Goal: Contribute content: Add original content to the website for others to see

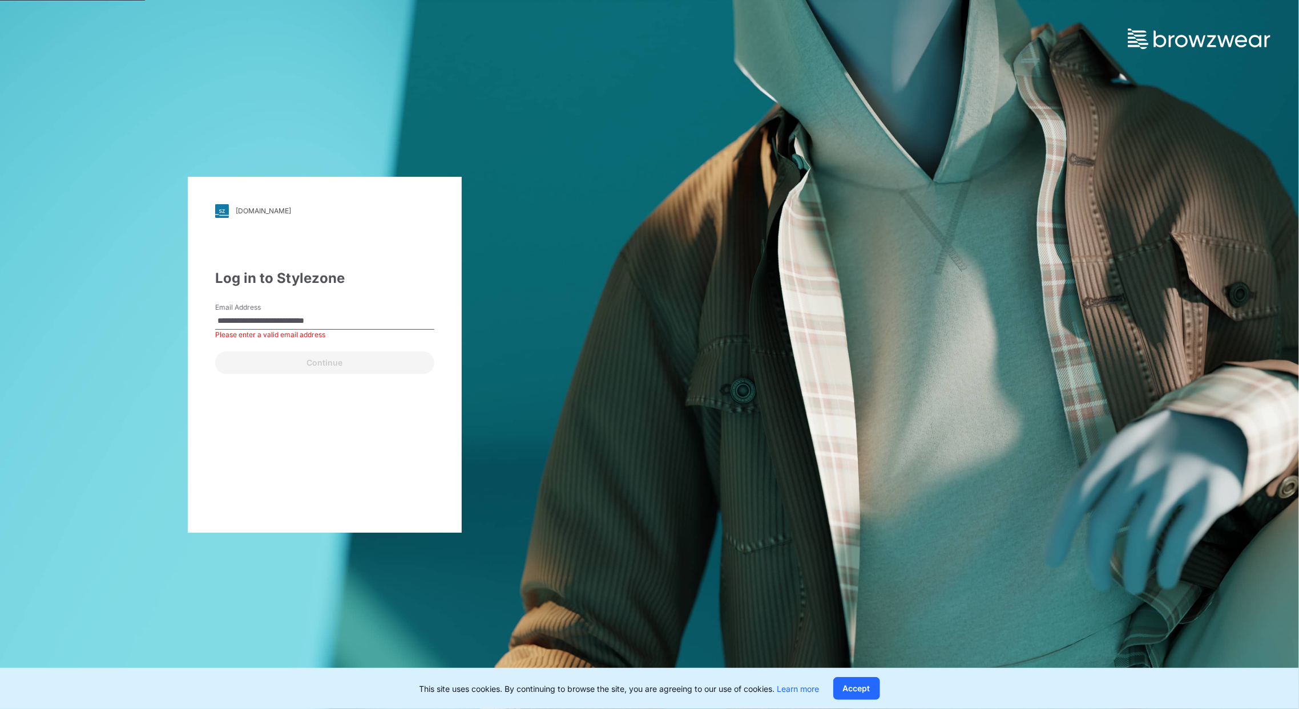
type input "**********"
click at [340, 360] on button "Continue" at bounding box center [324, 363] width 219 height 23
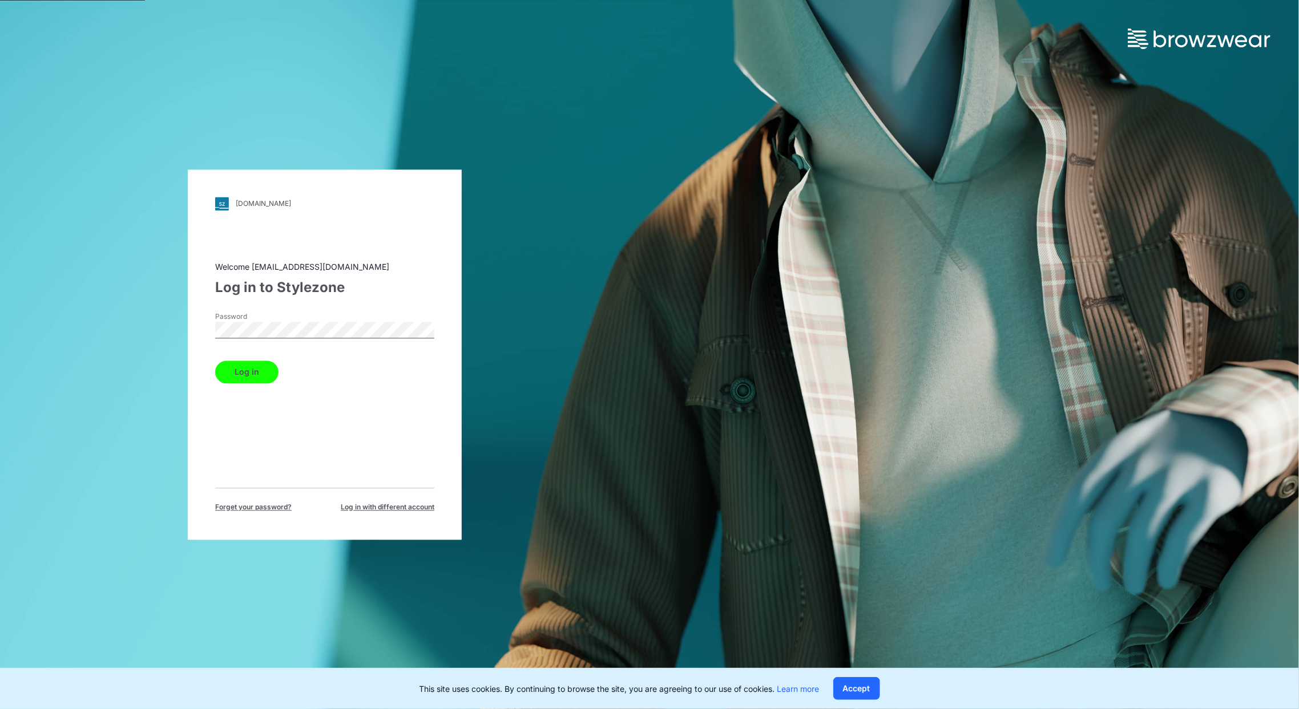
click at [265, 382] on button "Log in" at bounding box center [246, 372] width 63 height 23
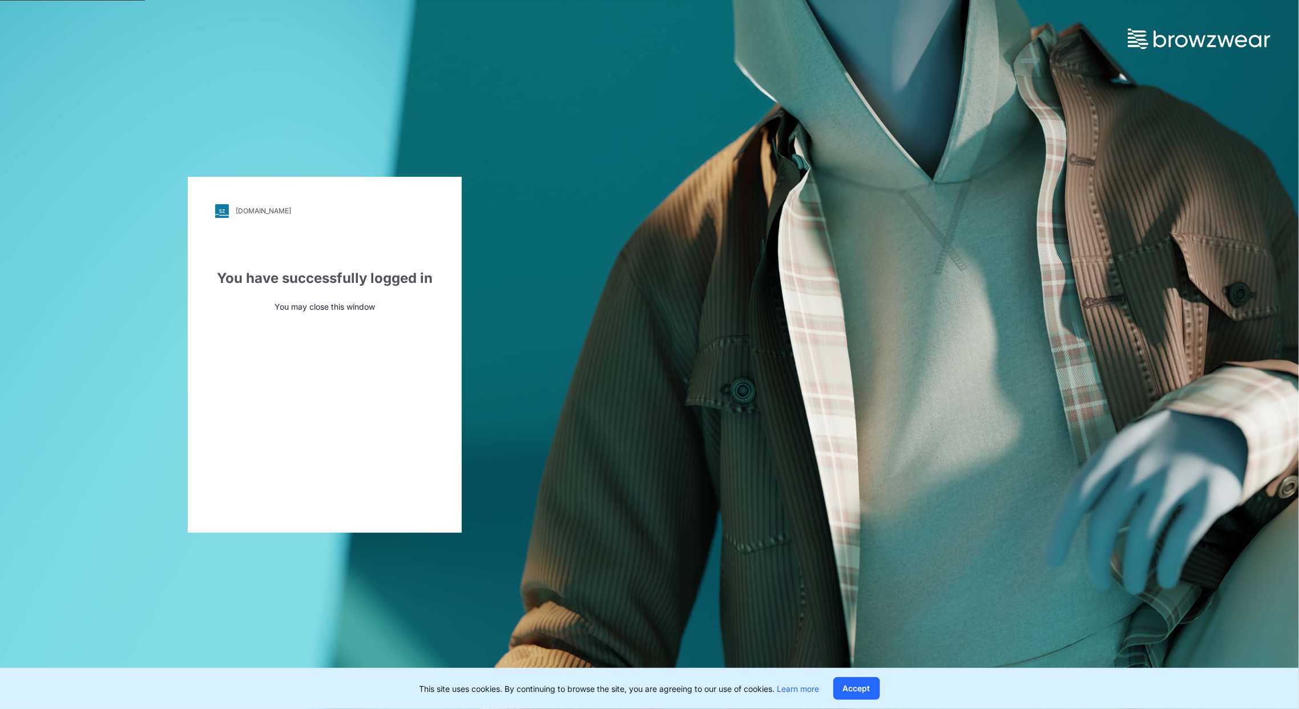
click at [1182, 36] on img at bounding box center [1199, 39] width 143 height 21
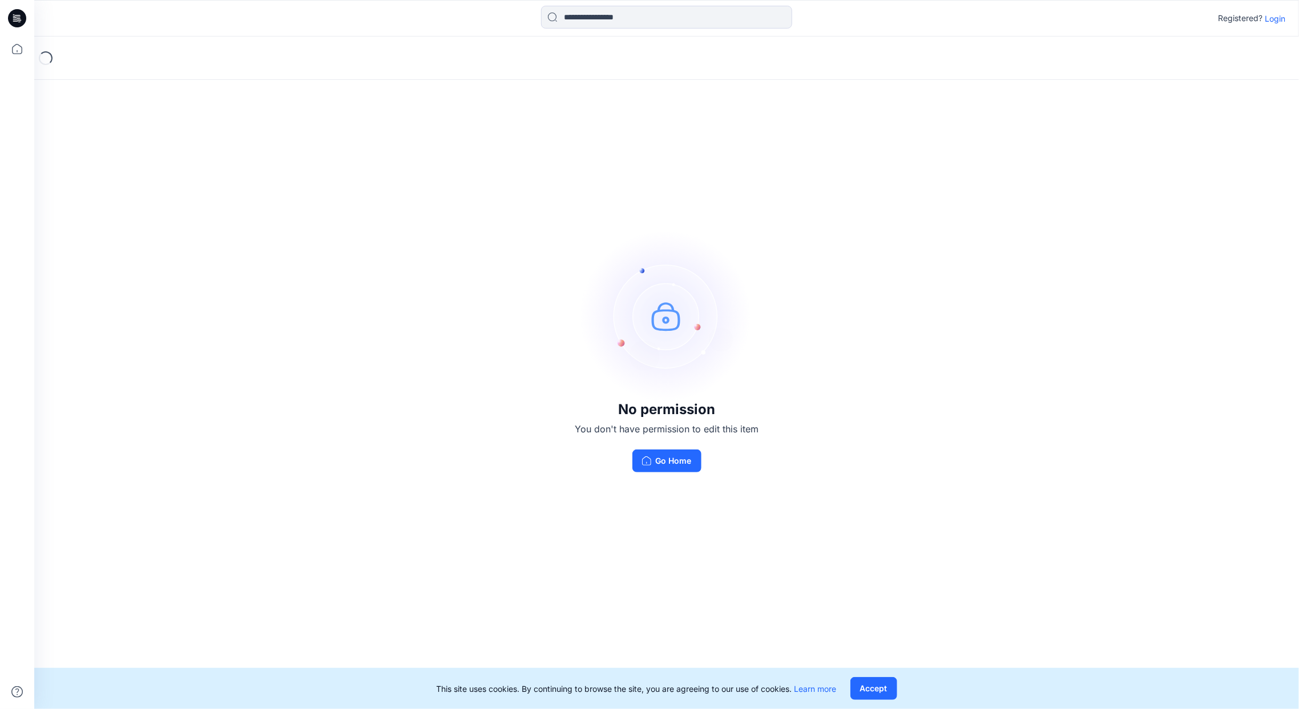
click at [1274, 18] on p "Login" at bounding box center [1275, 19] width 21 height 12
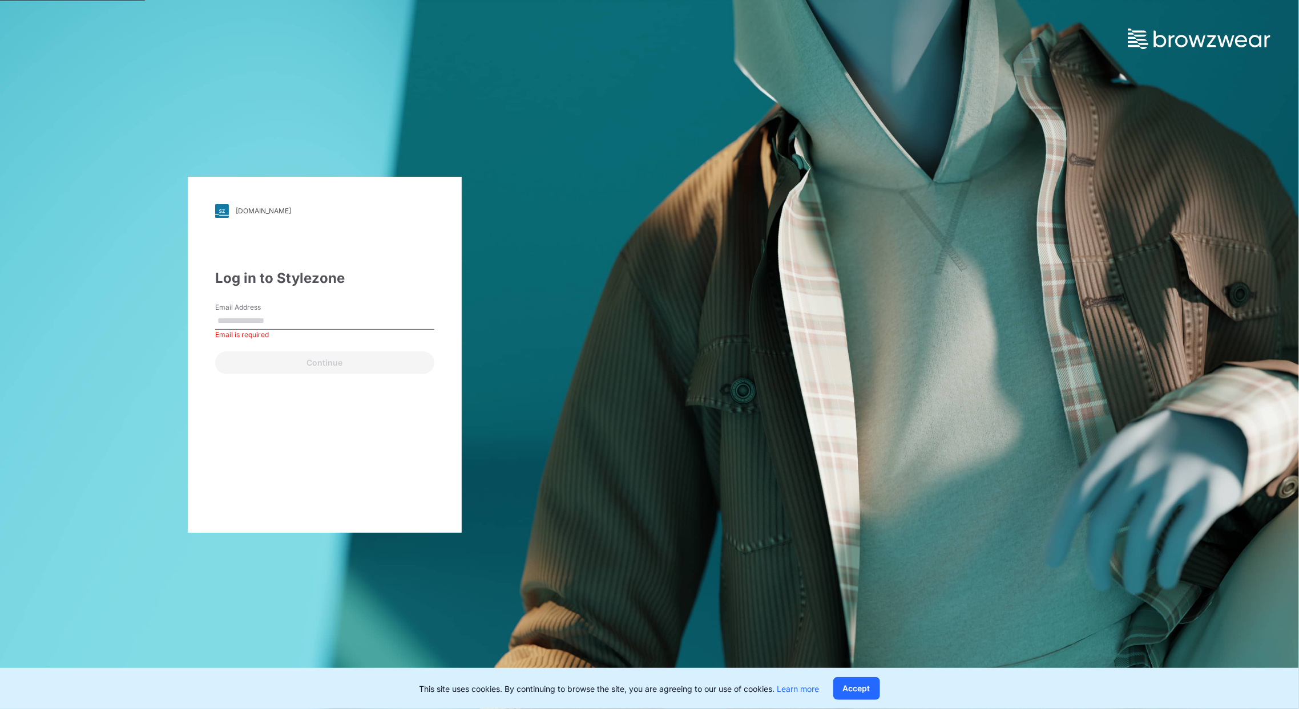
type input "**********"
click at [264, 373] on button "Continue" at bounding box center [324, 363] width 219 height 23
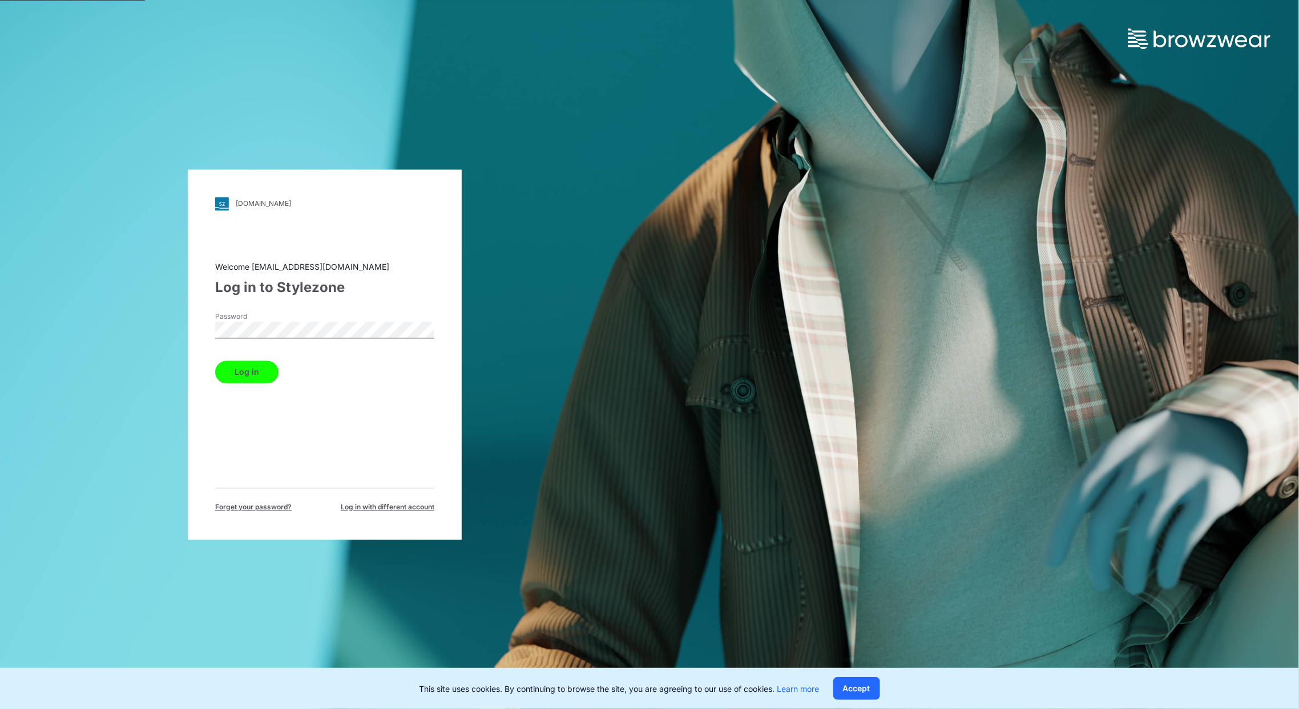
click at [269, 374] on button "Log in" at bounding box center [246, 372] width 63 height 23
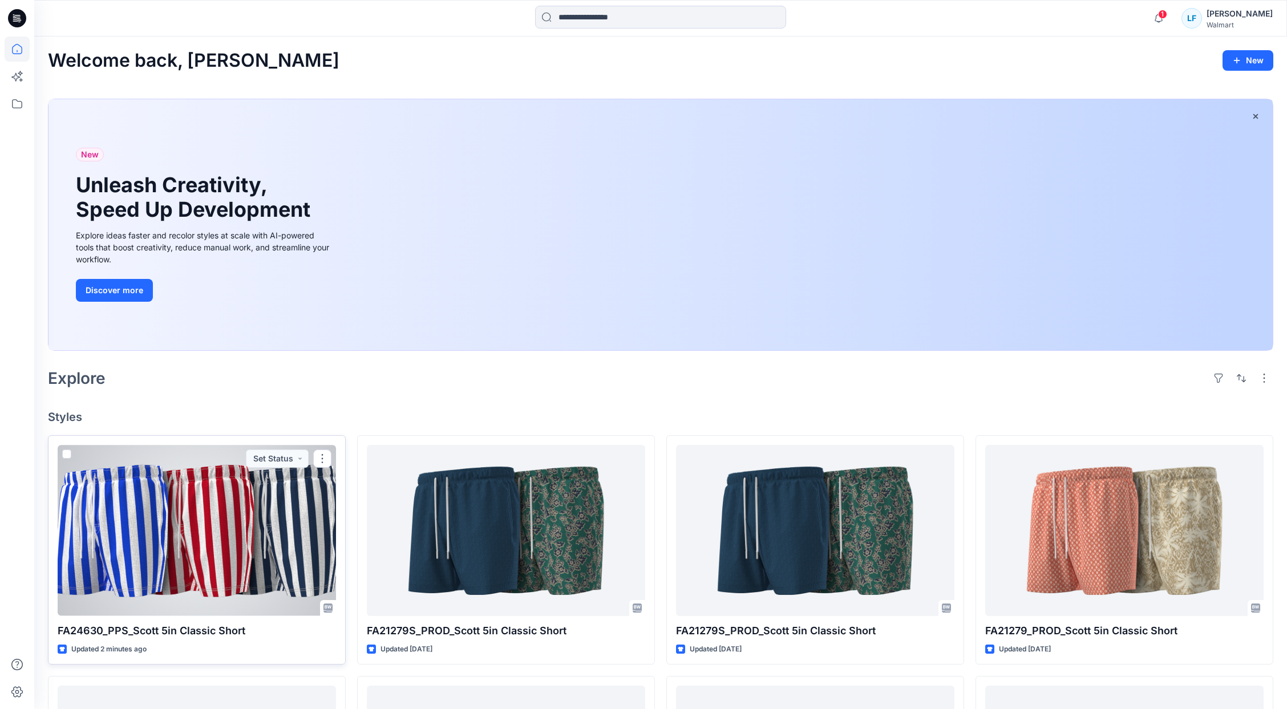
click at [114, 629] on p "FA24630_PPS_Scott 5in Classic Short" at bounding box center [197, 631] width 278 height 16
click at [248, 549] on div at bounding box center [197, 530] width 278 height 171
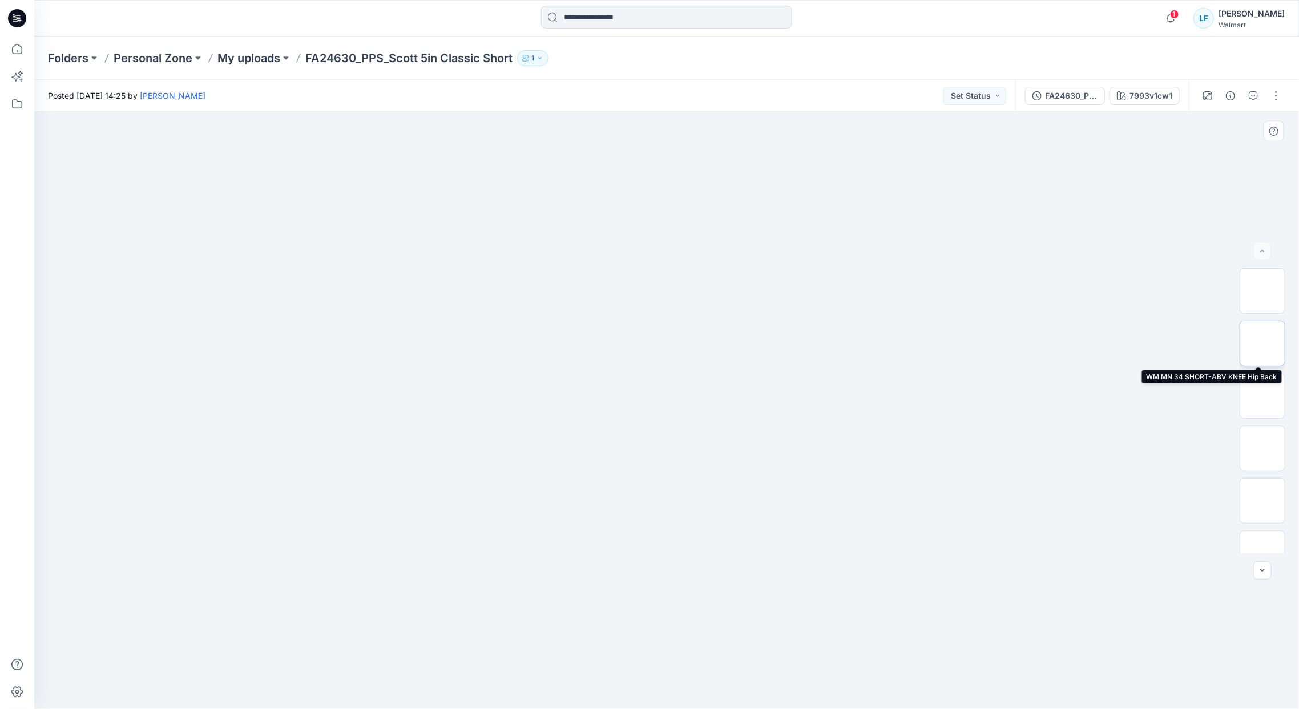
click at [1262, 344] on img at bounding box center [1262, 344] width 0 height 0
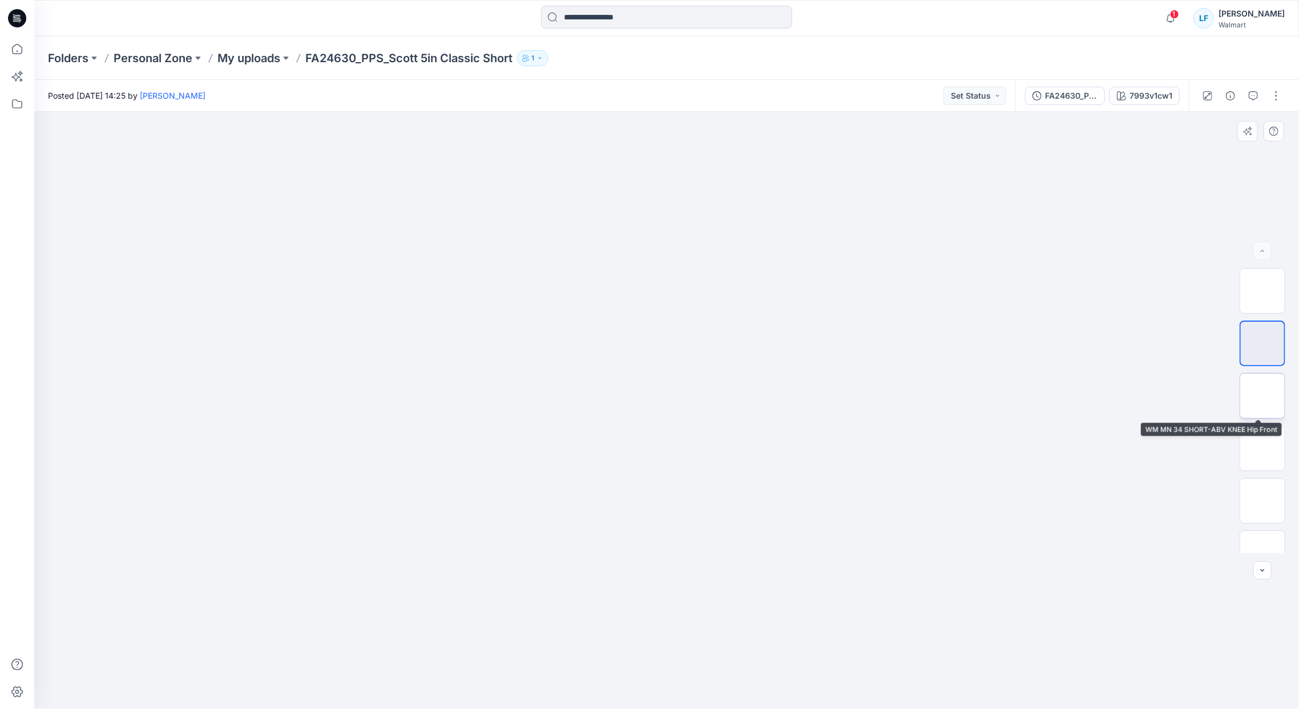
click at [1262, 396] on img at bounding box center [1262, 396] width 0 height 0
click at [1277, 102] on button "button" at bounding box center [1276, 96] width 18 height 18
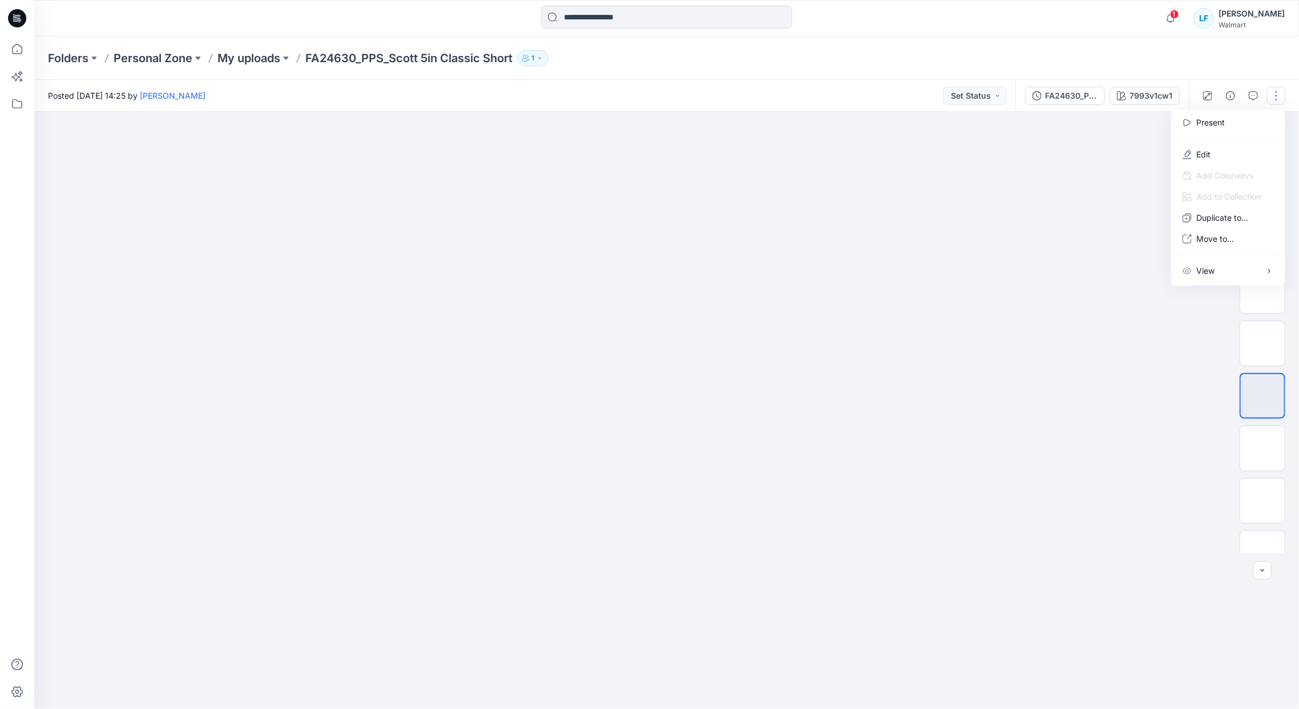
click at [1077, 221] on div at bounding box center [666, 410] width 1265 height 597
click at [1275, 98] on button "button" at bounding box center [1276, 96] width 18 height 18
click at [1105, 249] on div at bounding box center [666, 410] width 1265 height 597
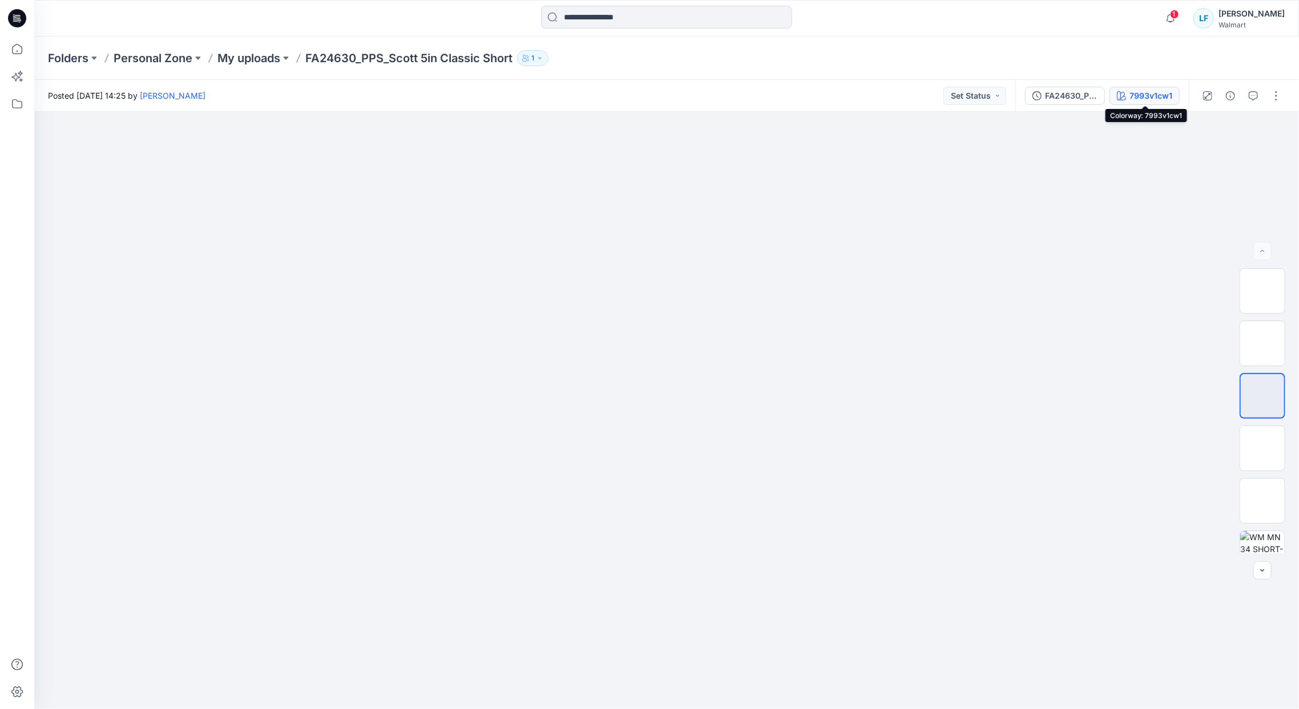
click at [1156, 98] on div "7993v1cw1" at bounding box center [1150, 96] width 43 height 13
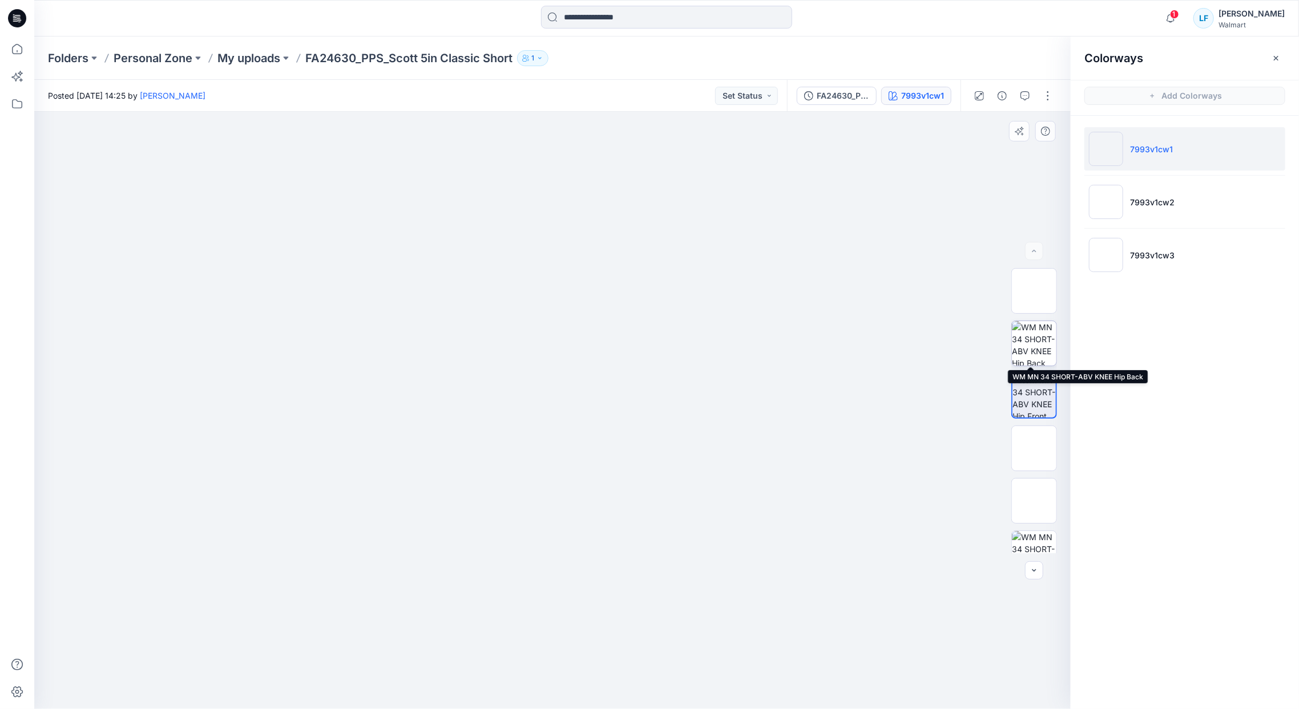
click at [1026, 340] on img at bounding box center [1034, 343] width 45 height 45
click at [1162, 148] on p "7993v1cw1" at bounding box center [1151, 149] width 43 height 12
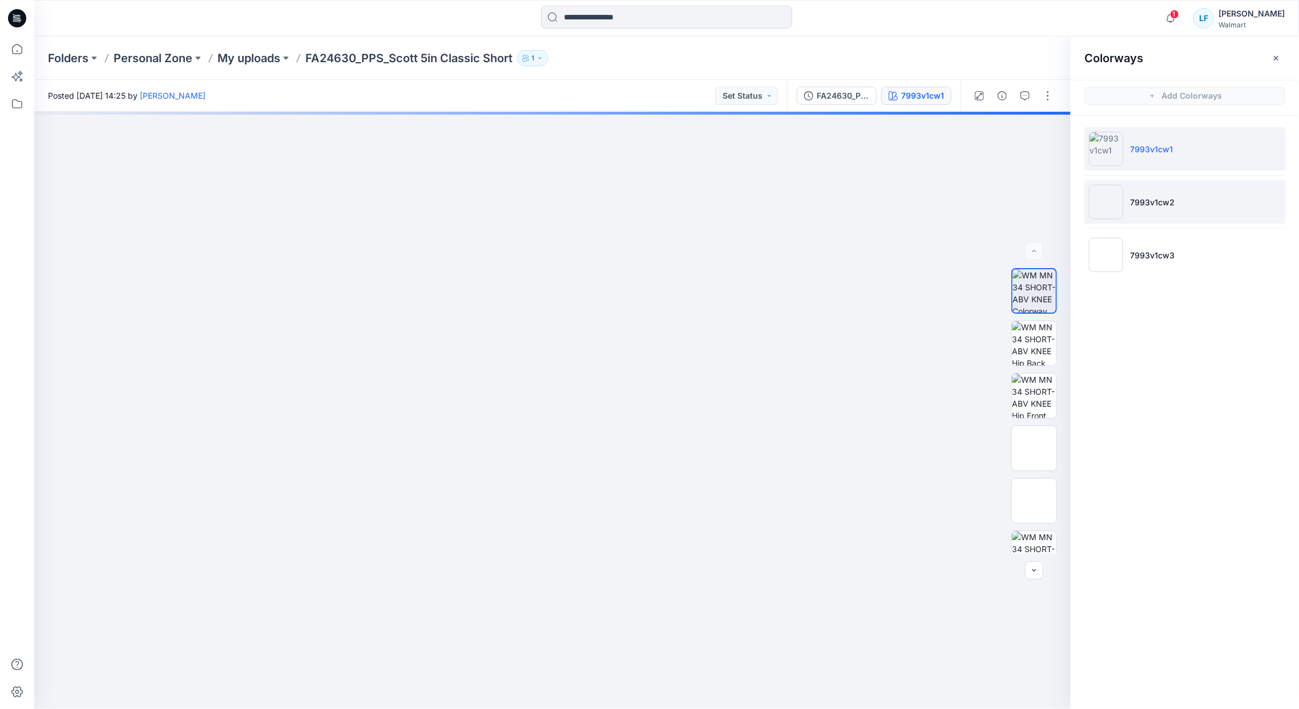
click at [1162, 192] on li "7993v1cw2" at bounding box center [1184, 201] width 201 height 43
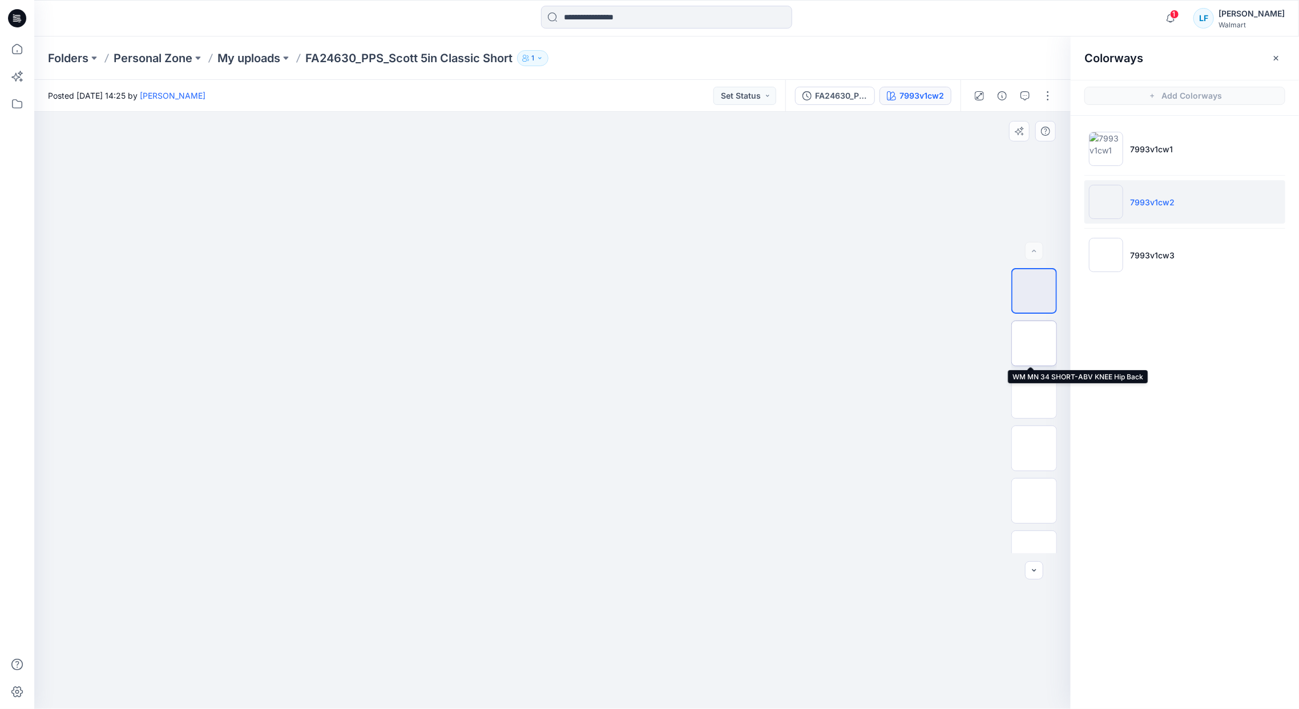
click at [1034, 344] on img at bounding box center [1034, 344] width 0 height 0
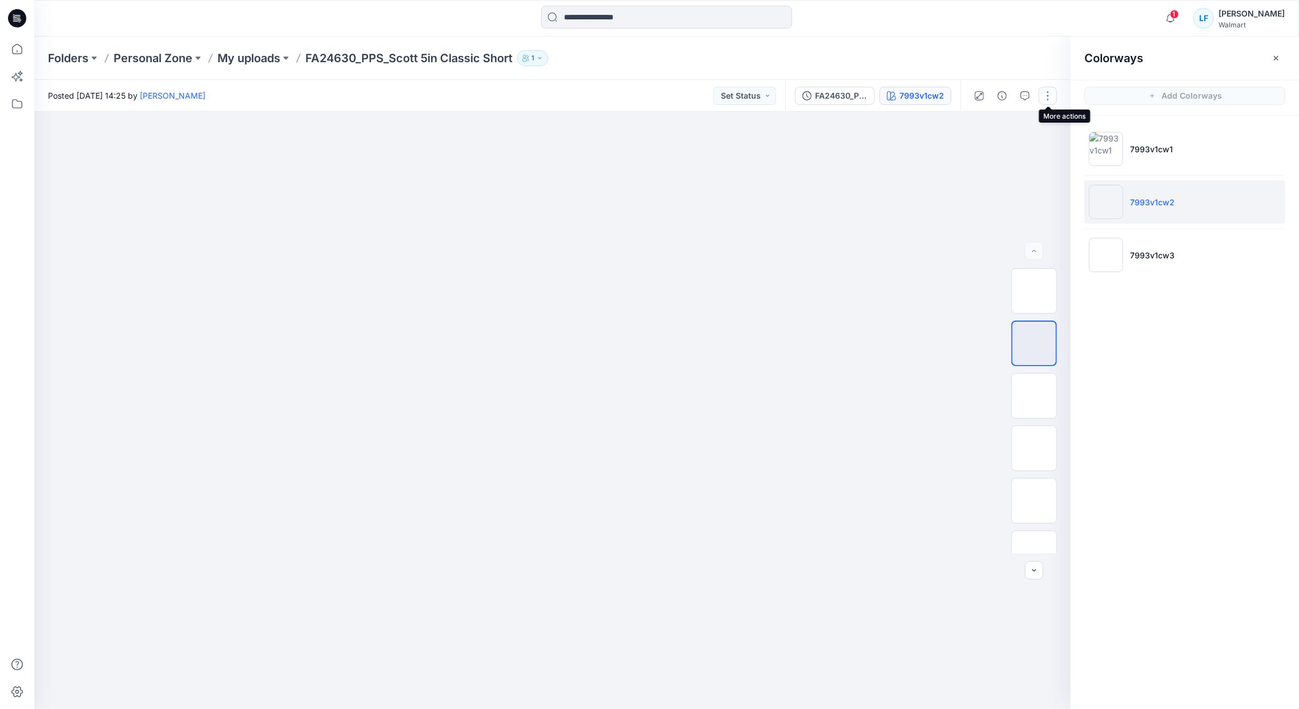
click at [1051, 99] on button "button" at bounding box center [1048, 96] width 18 height 18
click at [902, 193] on div at bounding box center [552, 410] width 1036 height 597
click at [1034, 501] on img at bounding box center [1034, 501] width 0 height 0
click at [1044, 97] on button "button" at bounding box center [1048, 96] width 18 height 18
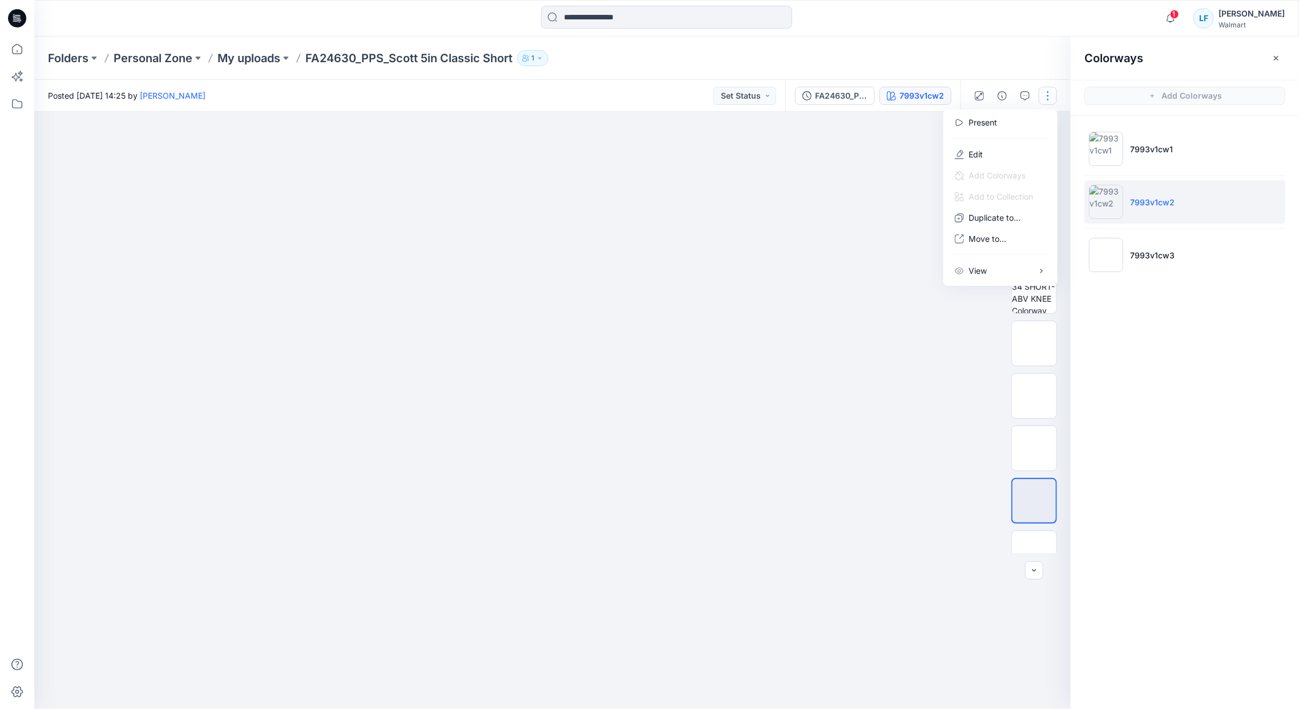
click at [799, 125] on img at bounding box center [552, 125] width 571 height 0
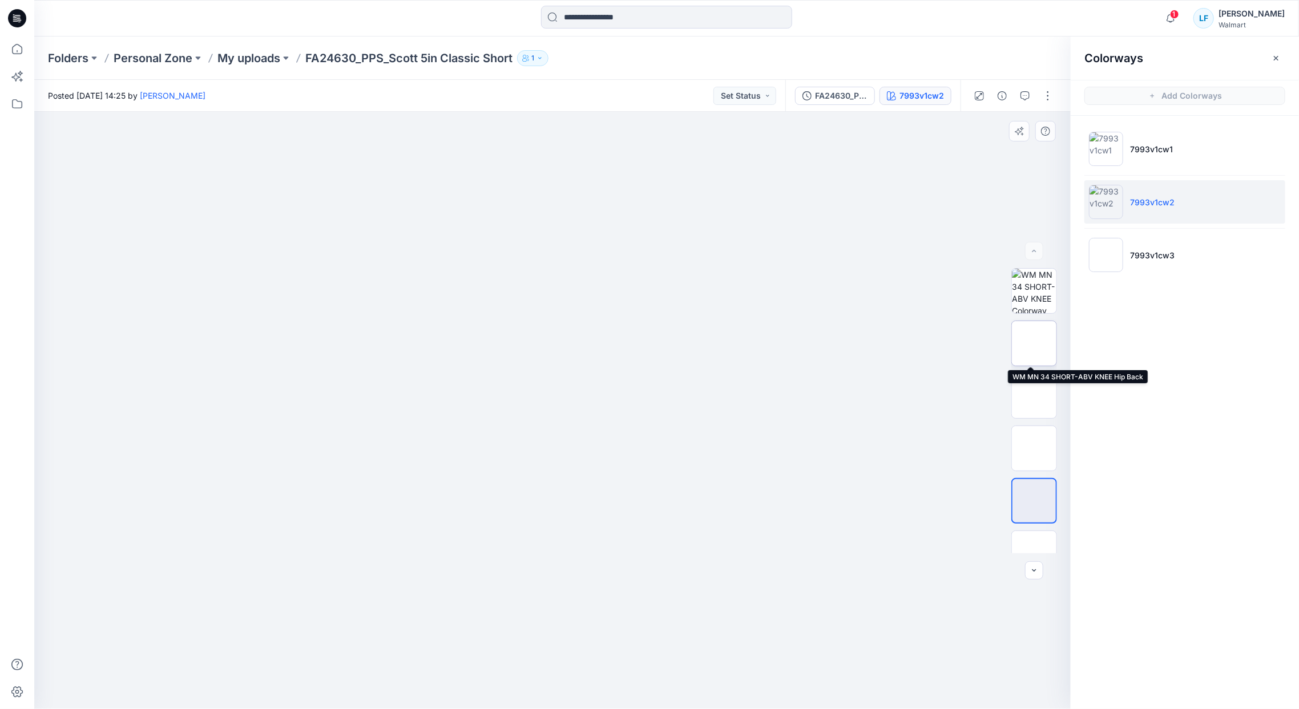
click at [1034, 344] on img at bounding box center [1034, 344] width 0 height 0
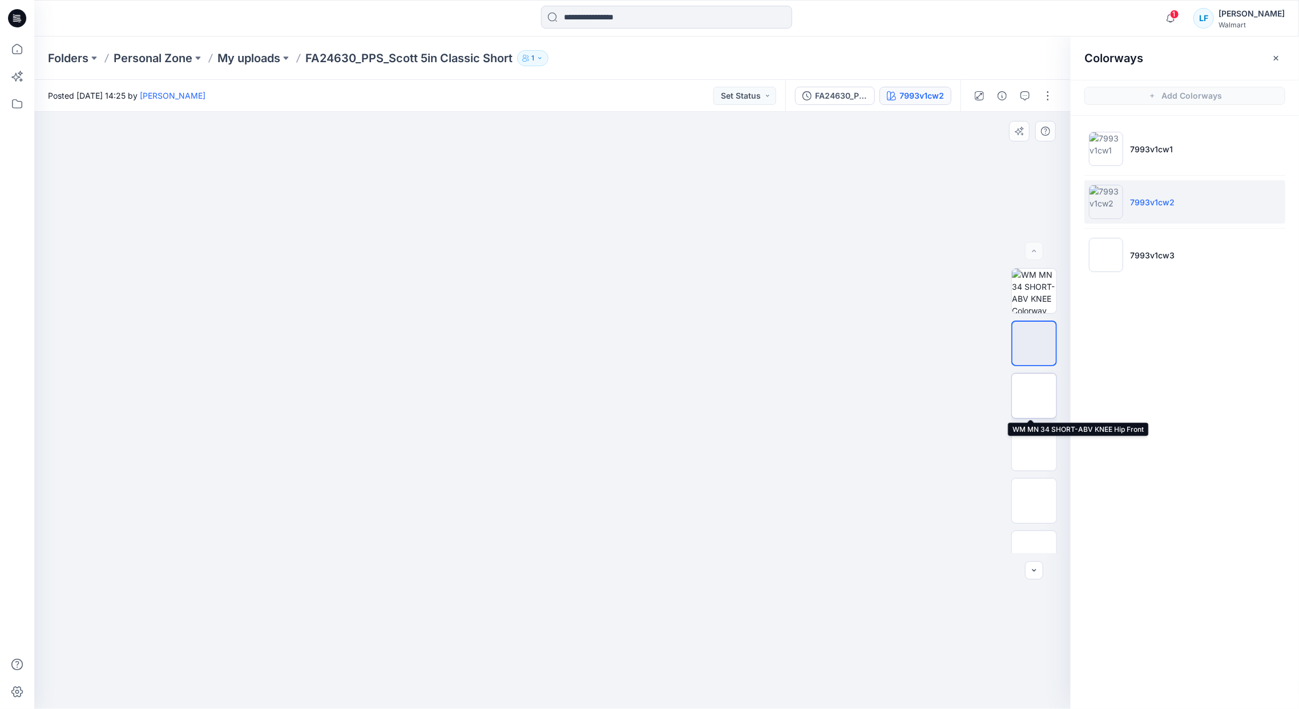
click at [1034, 396] on img at bounding box center [1034, 396] width 0 height 0
click at [274, 61] on p "My uploads" at bounding box center [248, 58] width 63 height 16
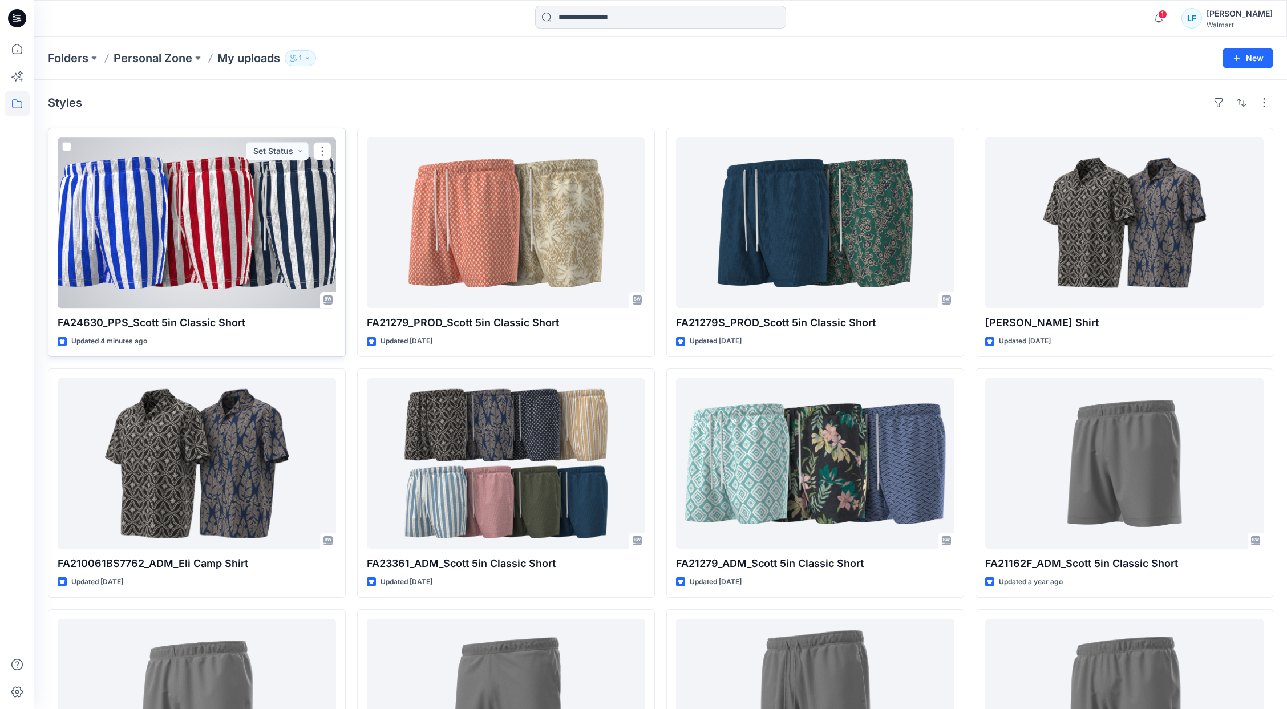
click at [252, 235] on div at bounding box center [197, 223] width 278 height 171
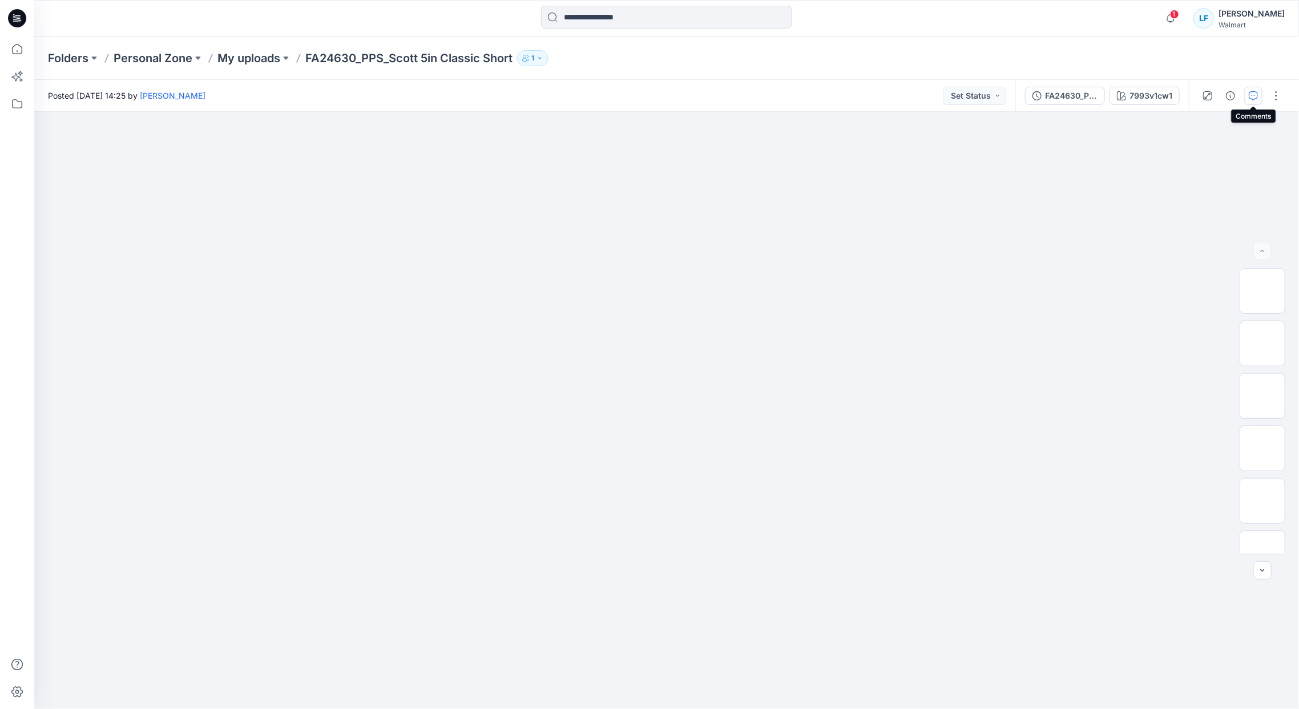
click at [1251, 91] on icon "button" at bounding box center [1253, 95] width 9 height 9
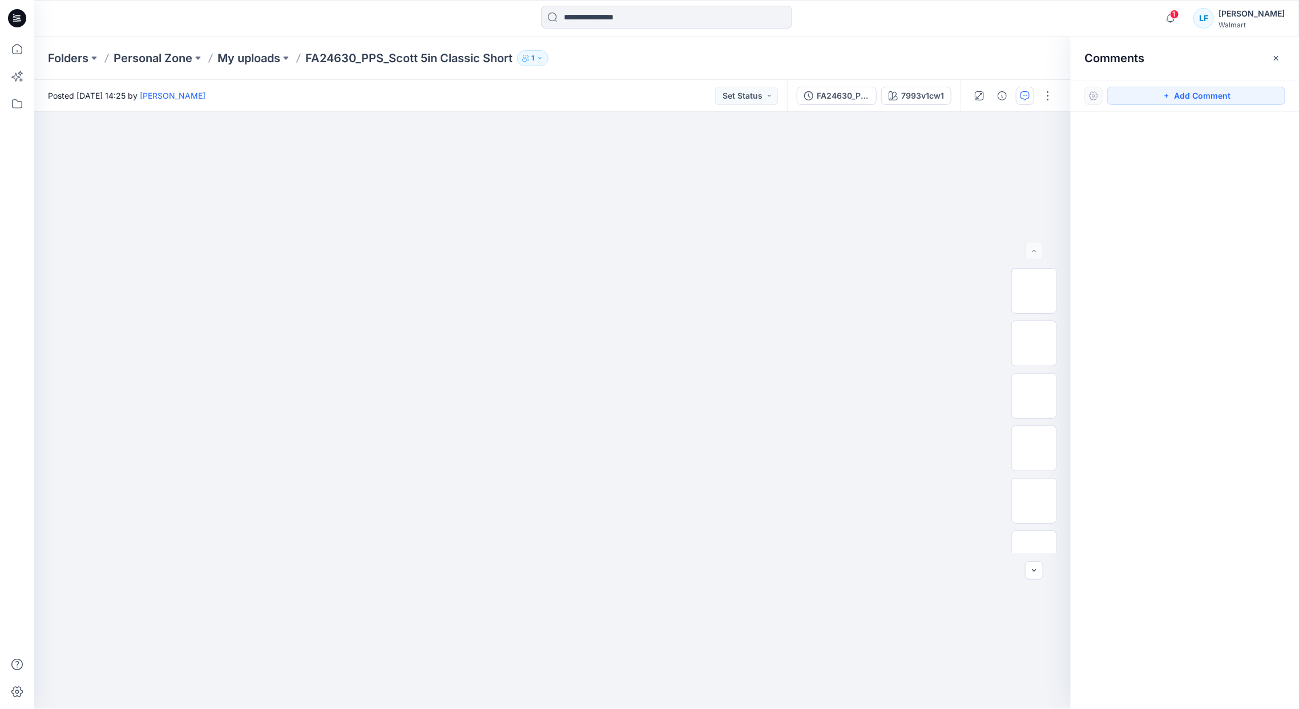
click at [1286, 55] on div "Comments" at bounding box center [1185, 58] width 228 height 43
click at [1227, 92] on button "Add Comment" at bounding box center [1196, 96] width 178 height 18
click at [657, 404] on div "1" at bounding box center [552, 410] width 1036 height 597
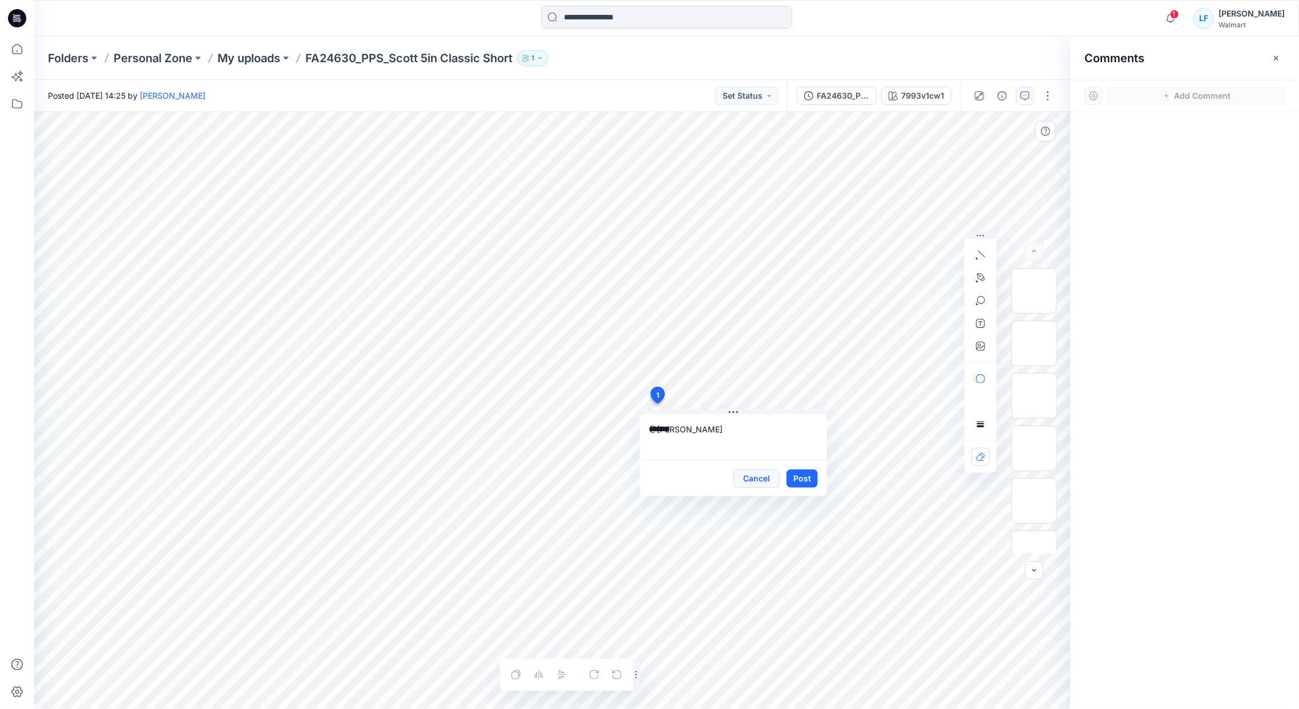
type textarea "*******"
click at [767, 482] on button "Cancel" at bounding box center [756, 479] width 46 height 18
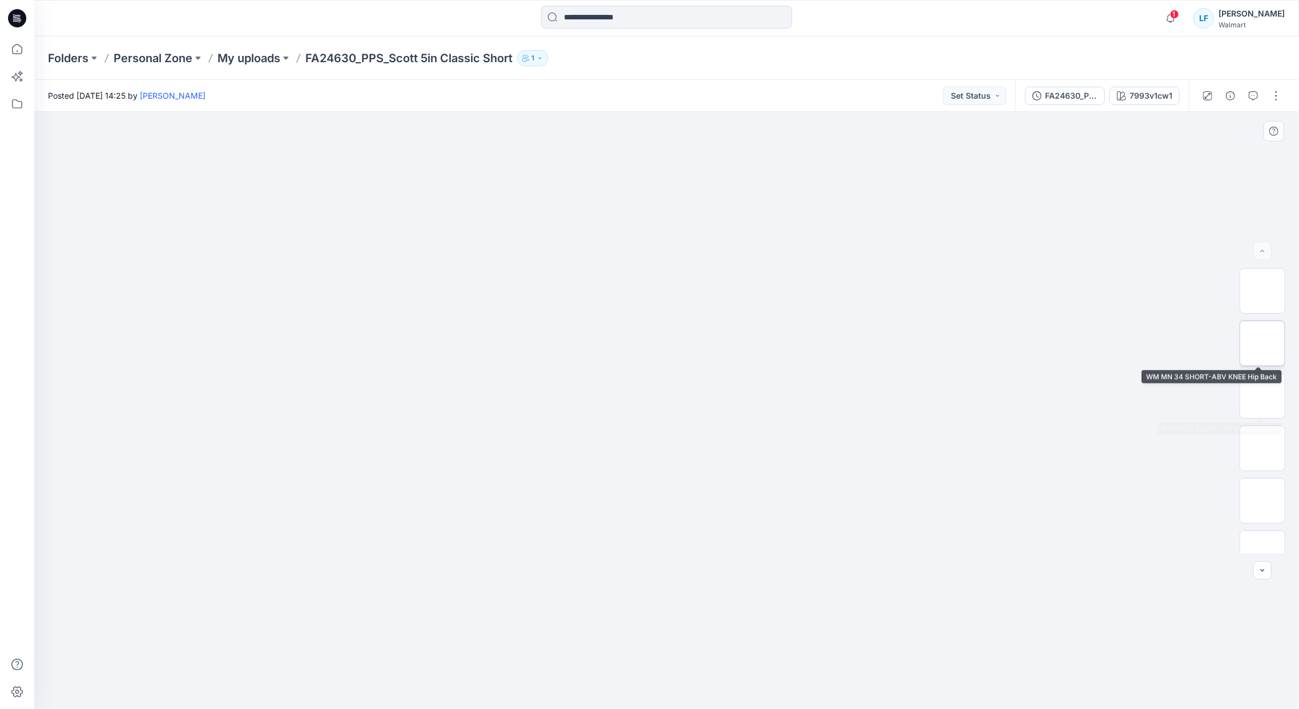
click at [1262, 344] on img at bounding box center [1262, 344] width 0 height 0
click at [637, 125] on img at bounding box center [666, 125] width 571 height 0
click at [1251, 97] on icon "button" at bounding box center [1253, 95] width 9 height 9
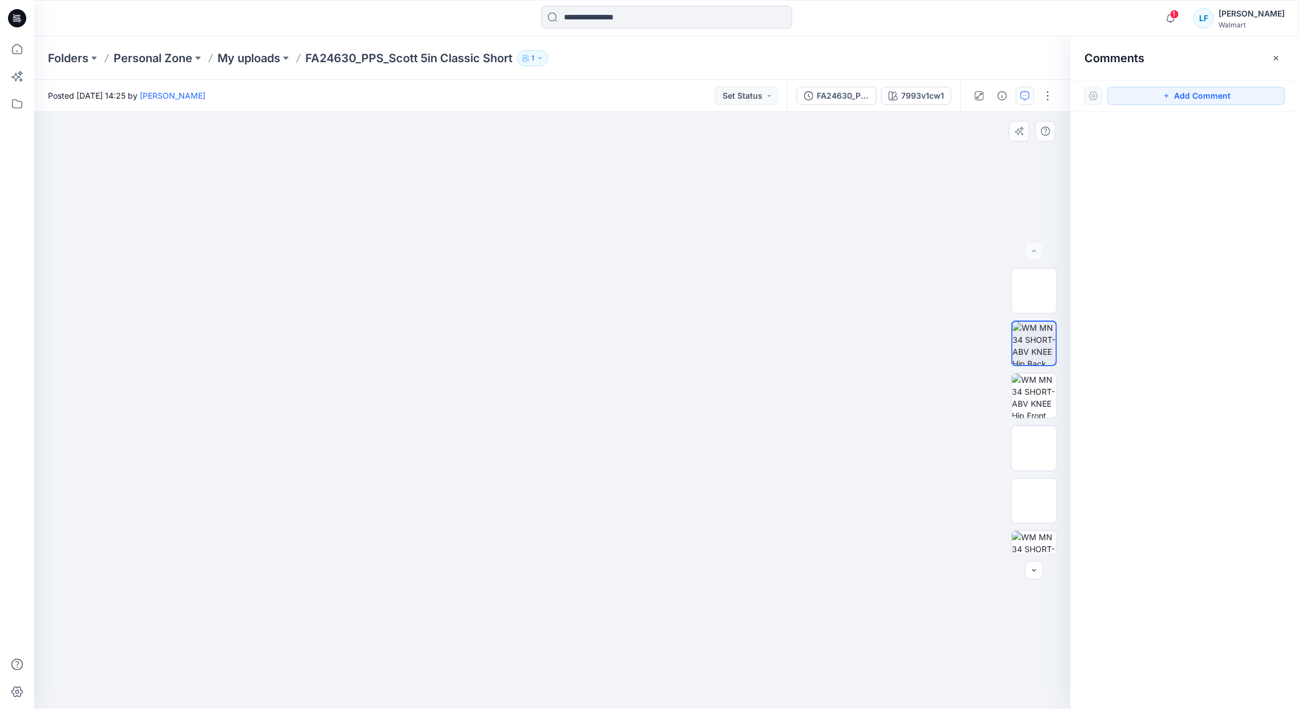
click at [607, 125] on img at bounding box center [552, 125] width 571 height 0
click at [669, 371] on img at bounding box center [552, 417] width 571 height 584
click at [1000, 100] on button "button" at bounding box center [1002, 96] width 18 height 18
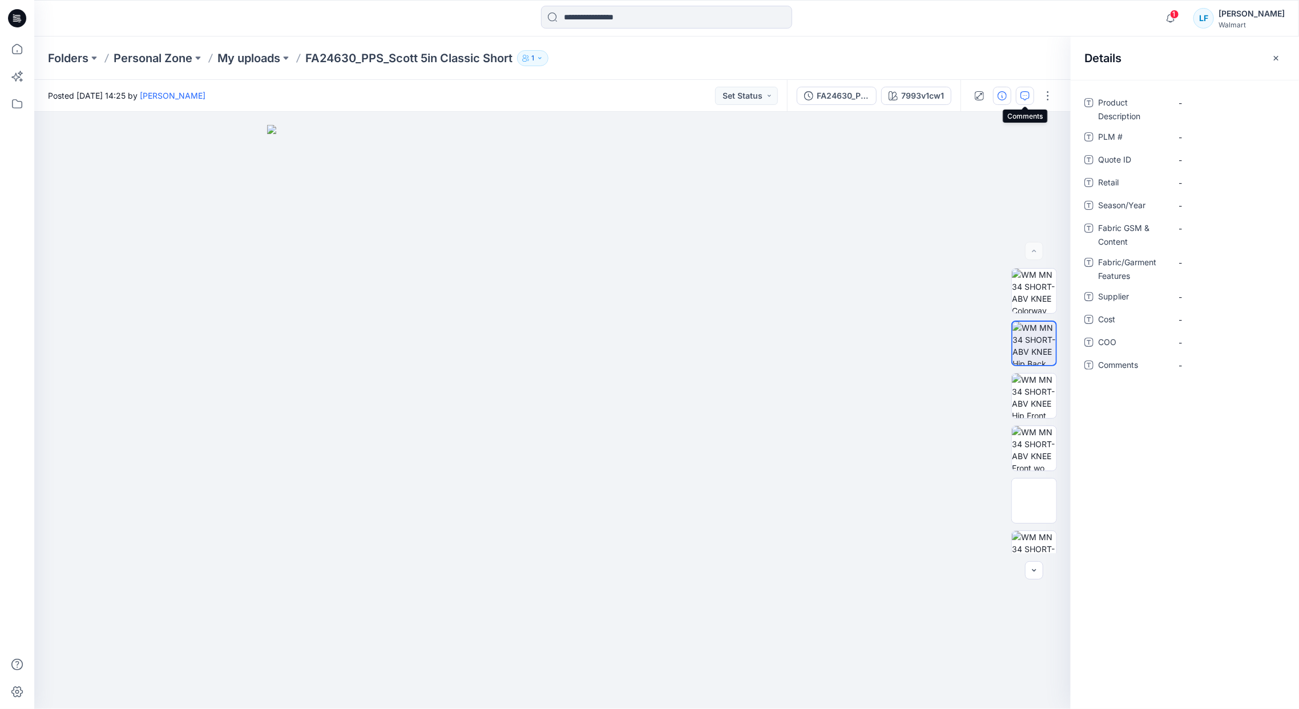
click at [1023, 100] on button "button" at bounding box center [1025, 96] width 18 height 18
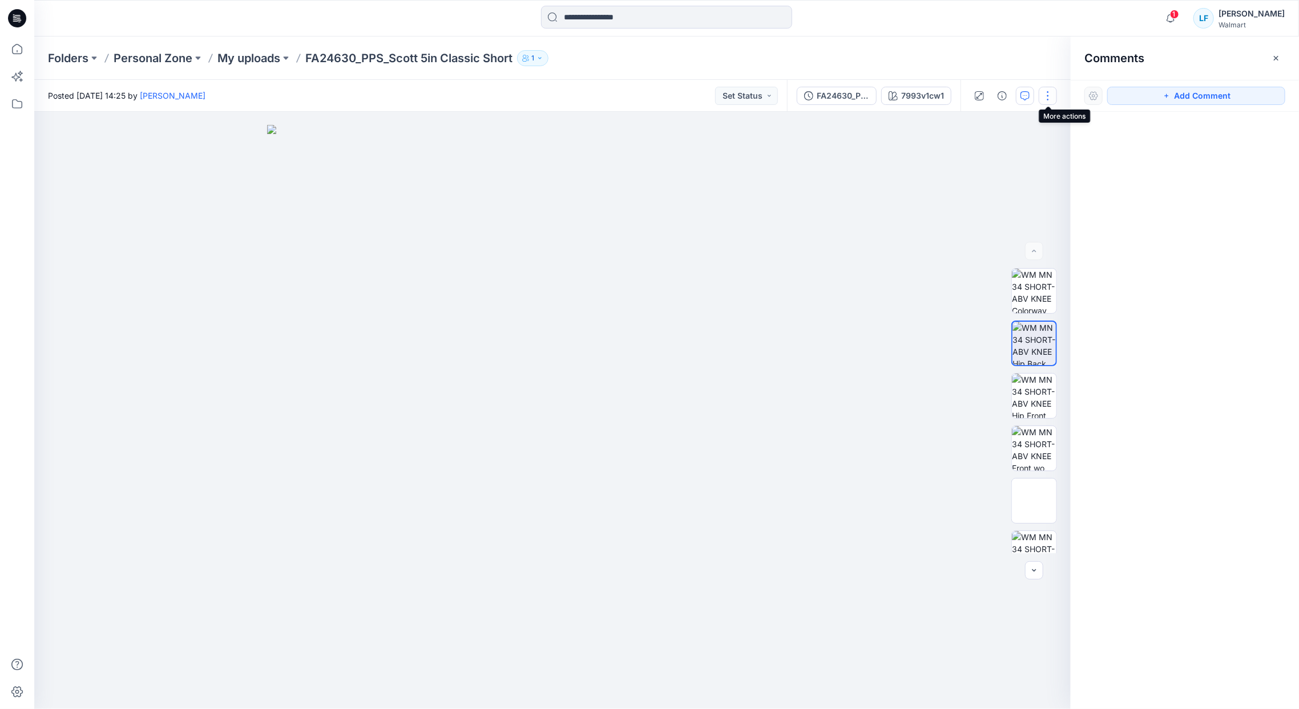
click at [1049, 100] on button "button" at bounding box center [1048, 96] width 18 height 18
click at [970, 151] on p "Edit" at bounding box center [975, 154] width 14 height 12
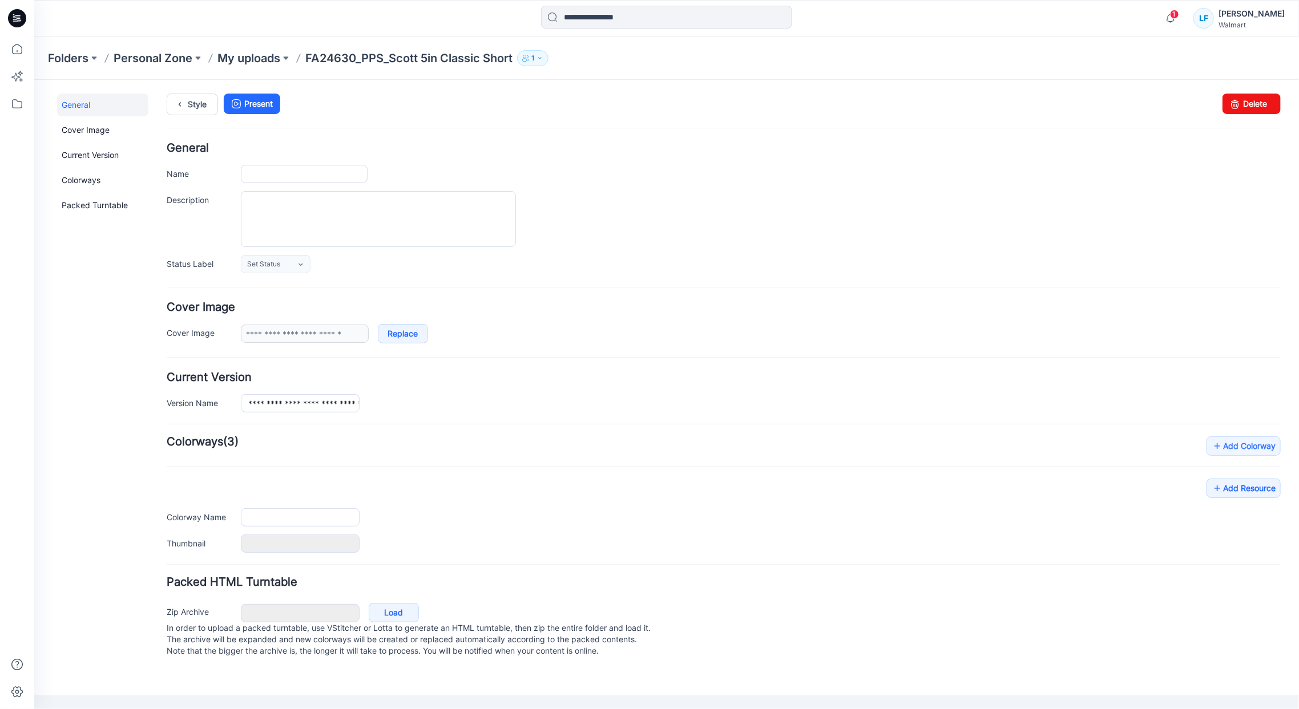
type input "**********"
type input "*********"
type input "**********"
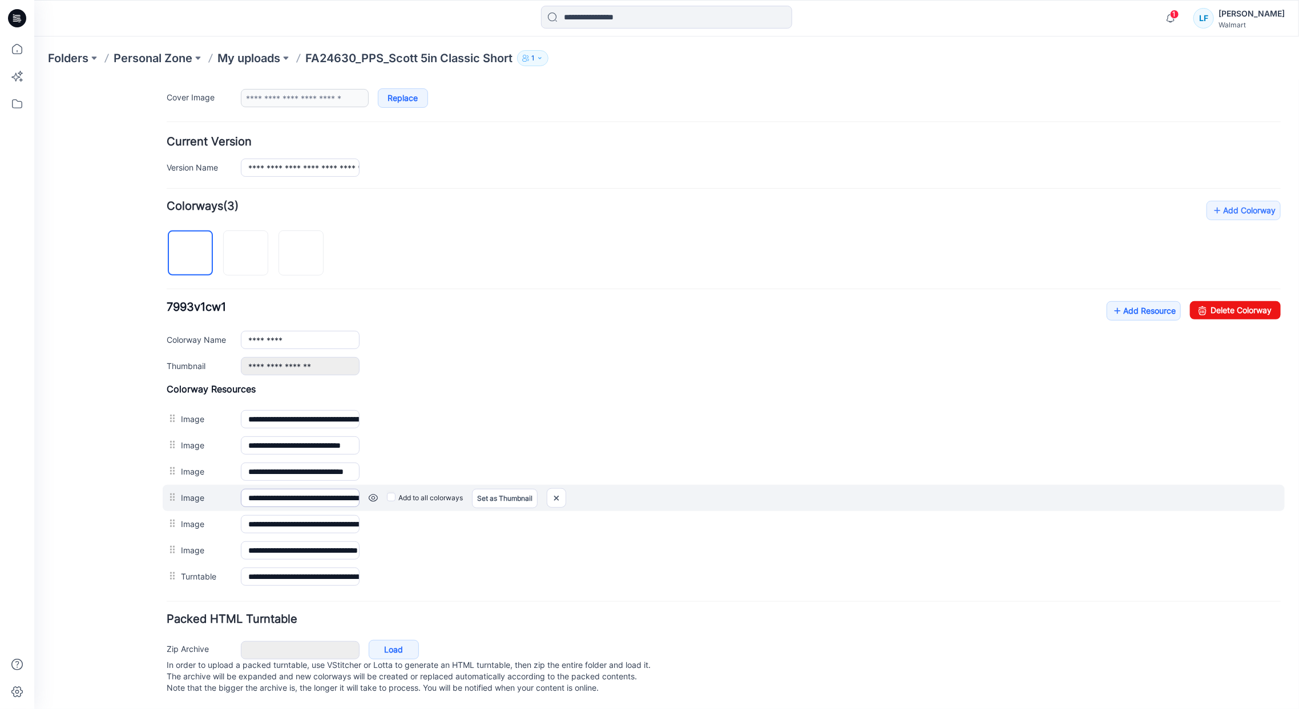
scroll to position [246, 0]
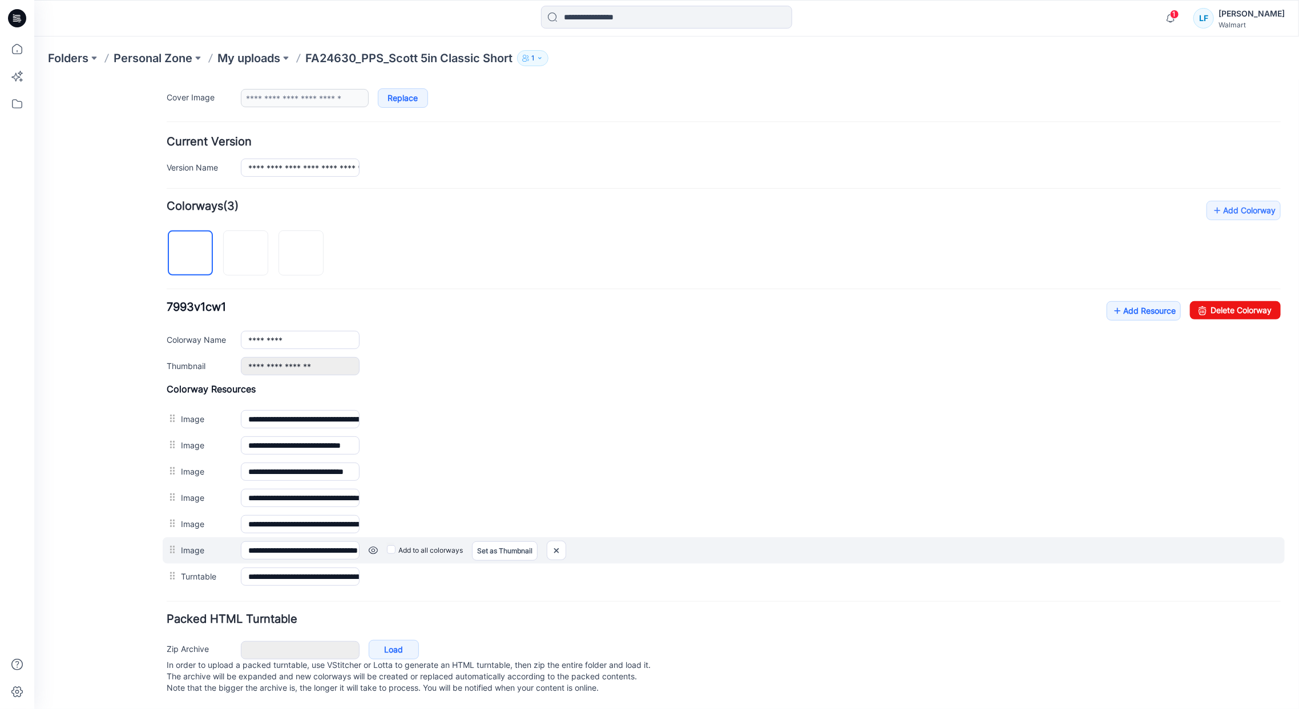
click at [177, 542] on div at bounding box center [173, 549] width 14 height 17
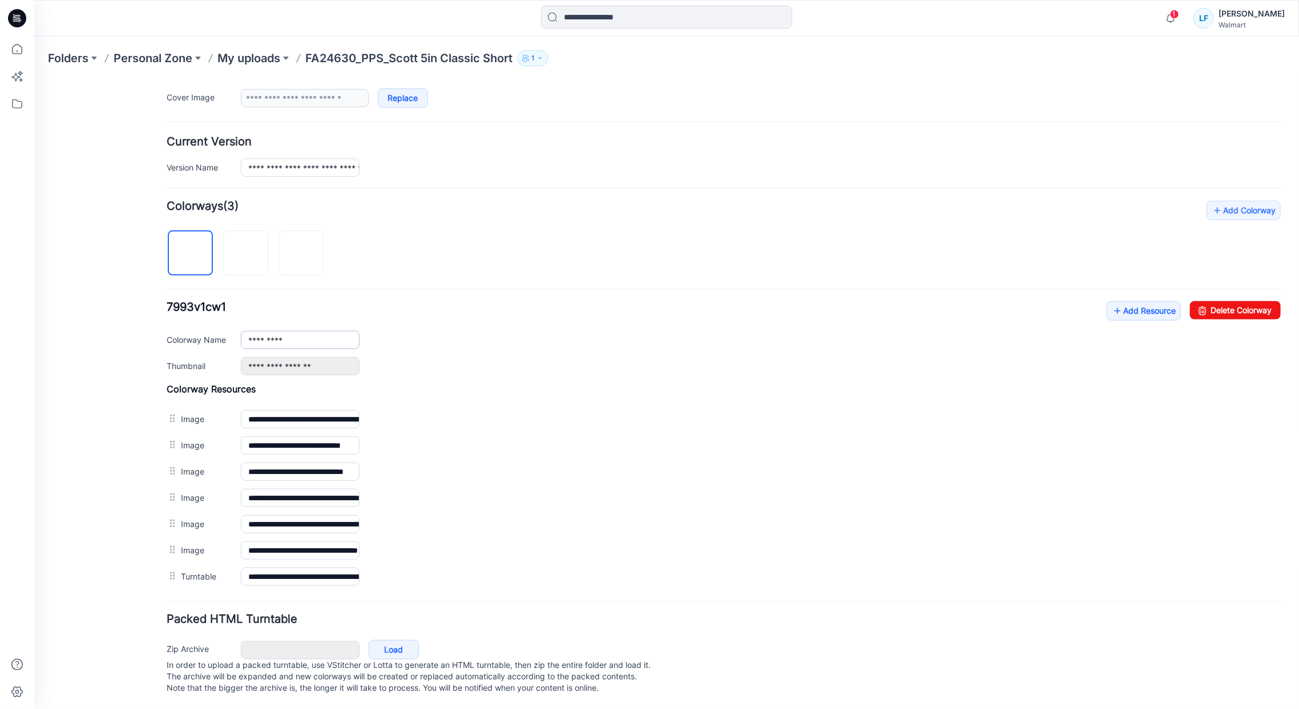
scroll to position [245, 0]
click at [268, 59] on p "My uploads" at bounding box center [248, 58] width 63 height 16
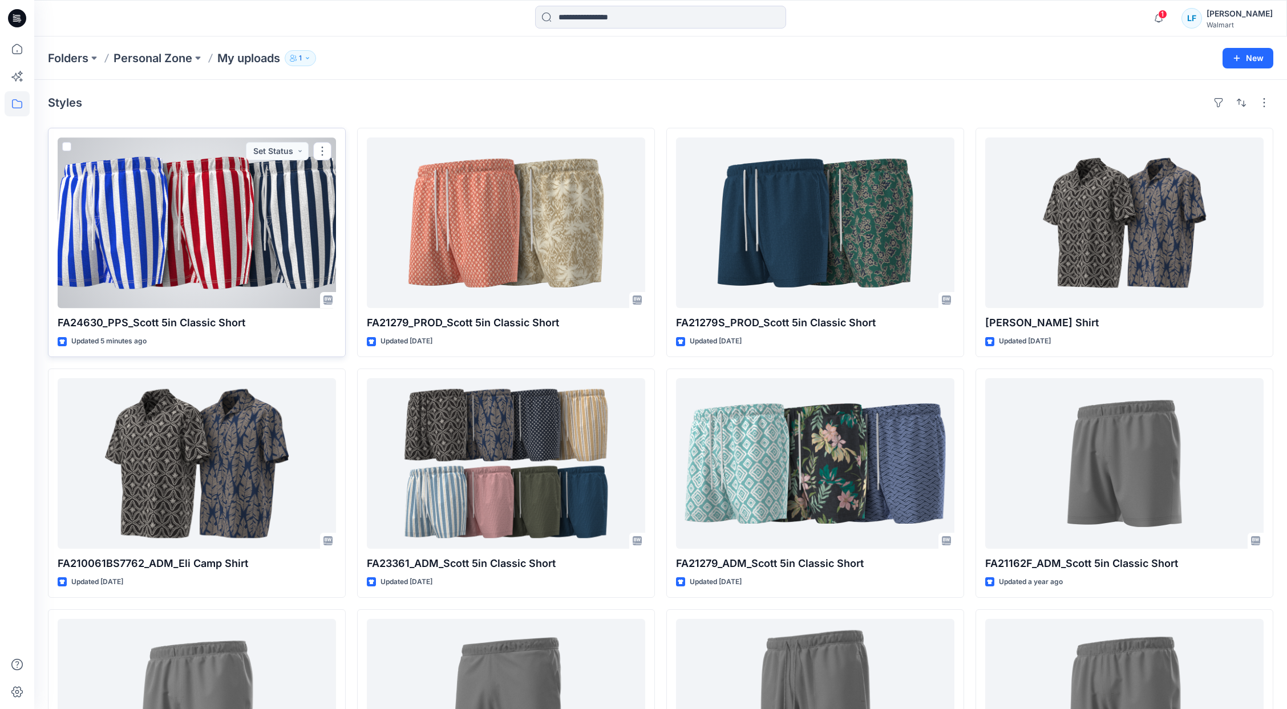
click at [252, 226] on div at bounding box center [197, 223] width 278 height 171
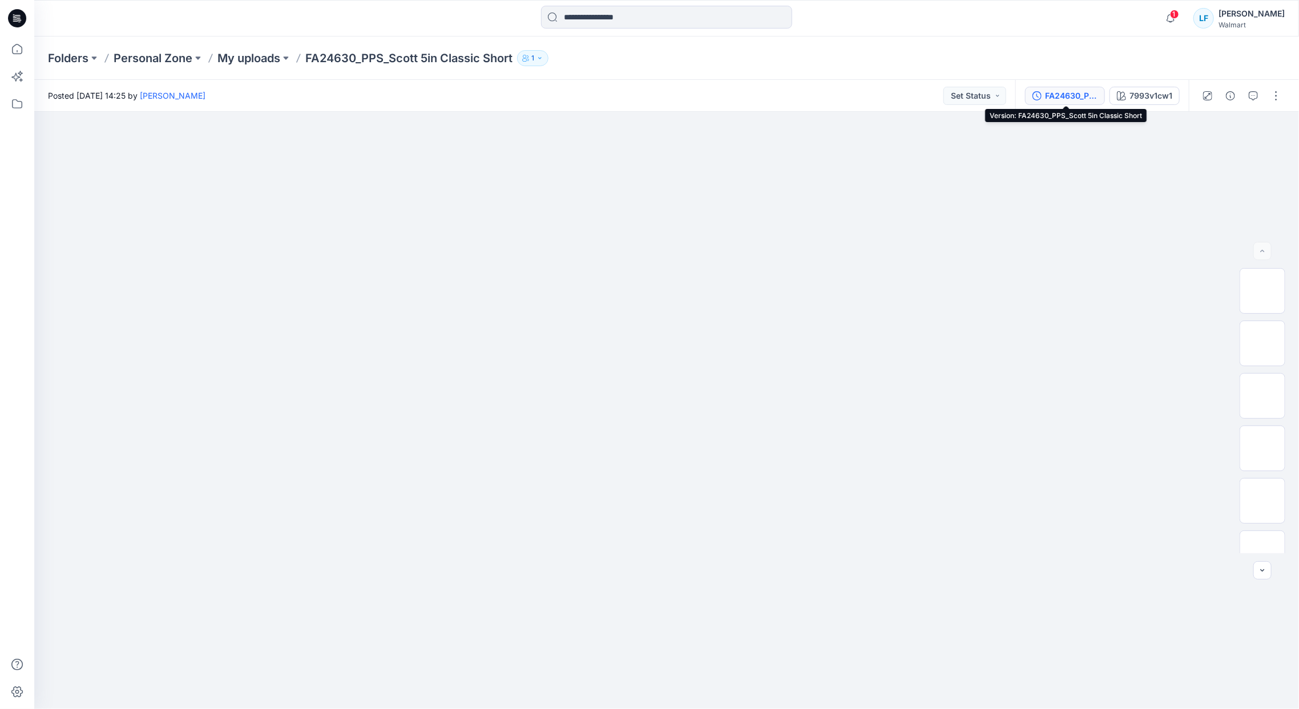
click at [1083, 100] on div "FA24630_PPS_Scott 5in Classic Short" at bounding box center [1071, 96] width 52 height 13
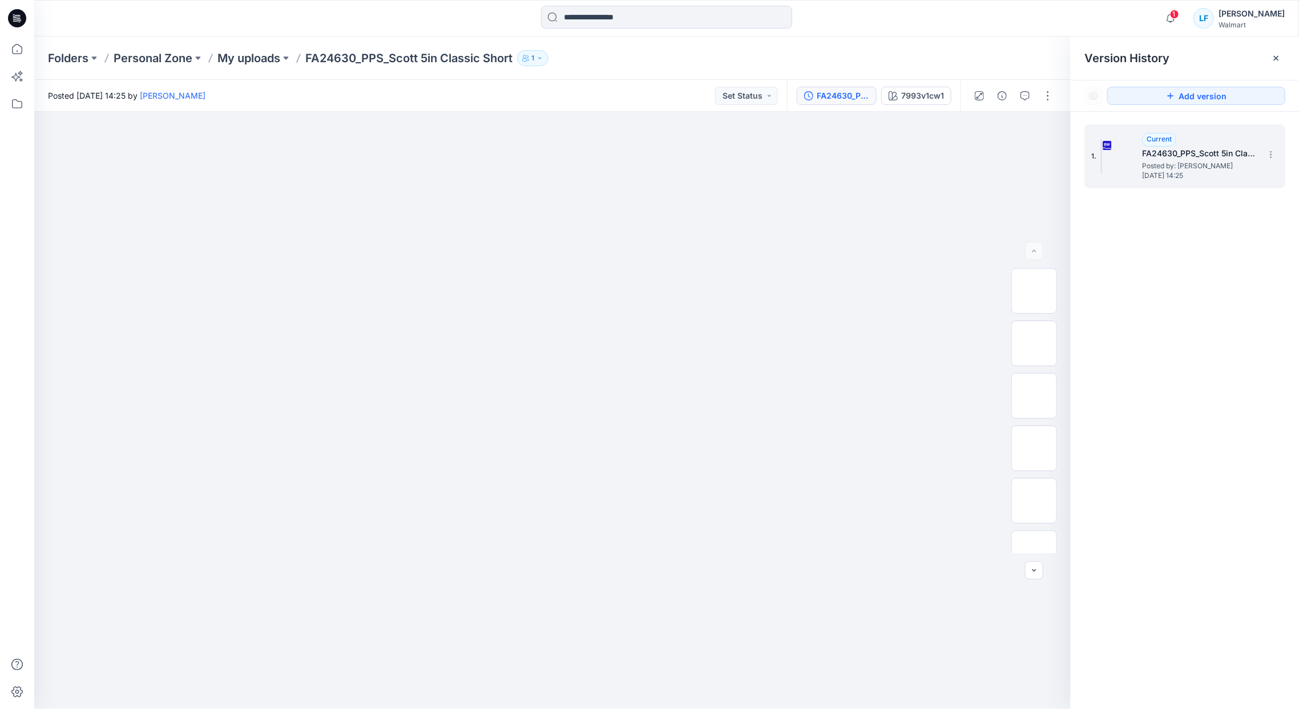
click at [1191, 154] on h5 "FA24630_PPS_Scott 5in Classic Short" at bounding box center [1199, 154] width 114 height 14
click at [933, 98] on div "7993v1cw1" at bounding box center [922, 96] width 43 height 13
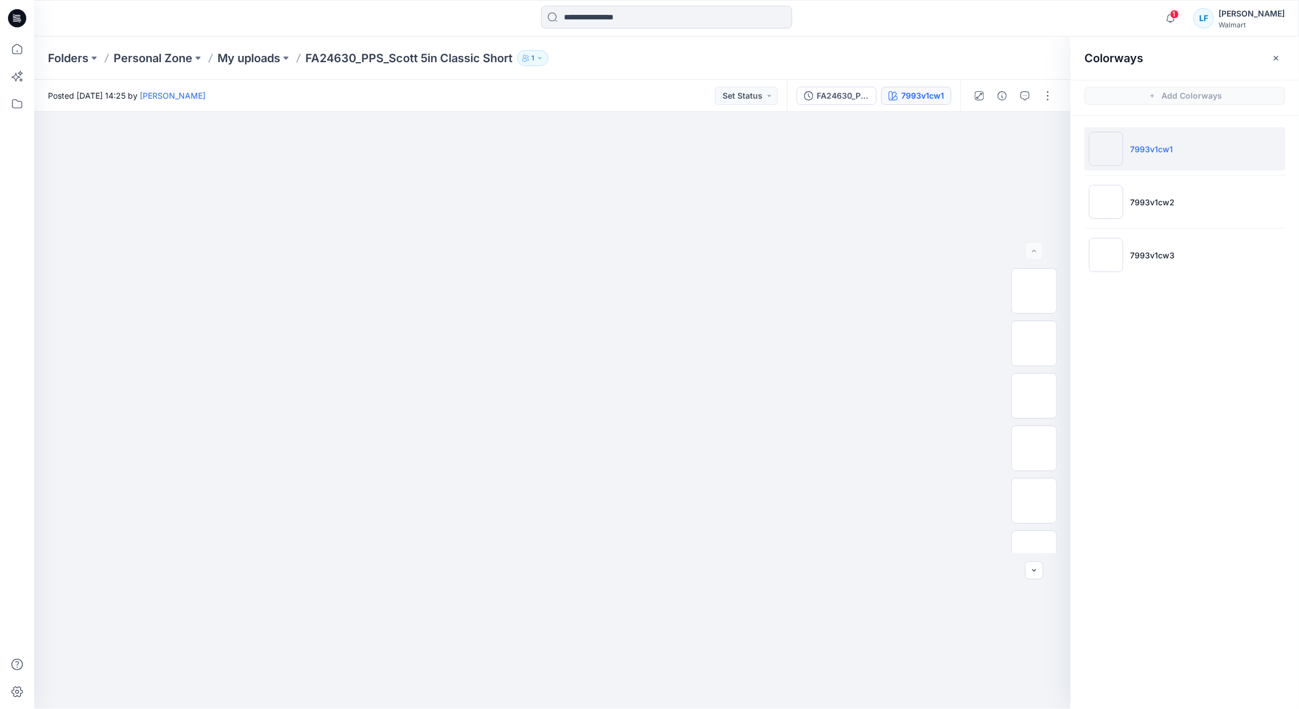
click at [1158, 147] on p "7993v1cw1" at bounding box center [1151, 149] width 43 height 12
click at [1052, 99] on button "button" at bounding box center [1048, 96] width 18 height 18
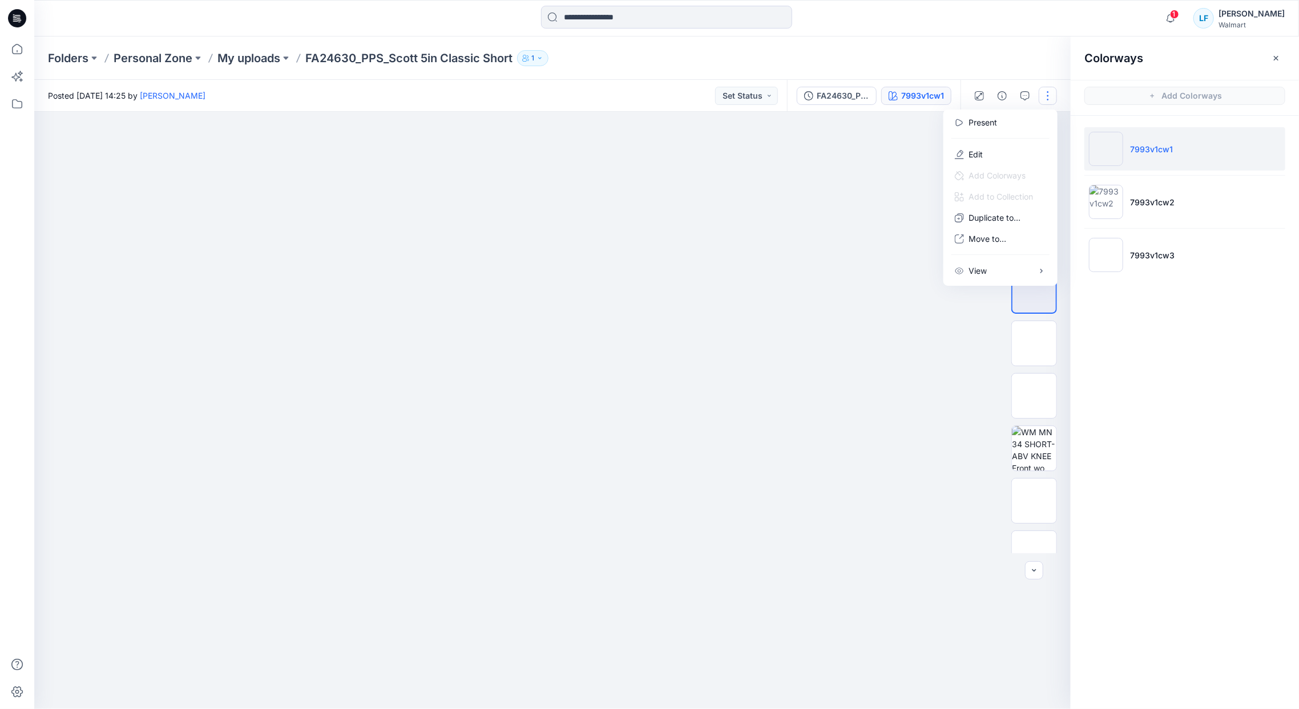
click at [858, 144] on div at bounding box center [552, 410] width 1036 height 597
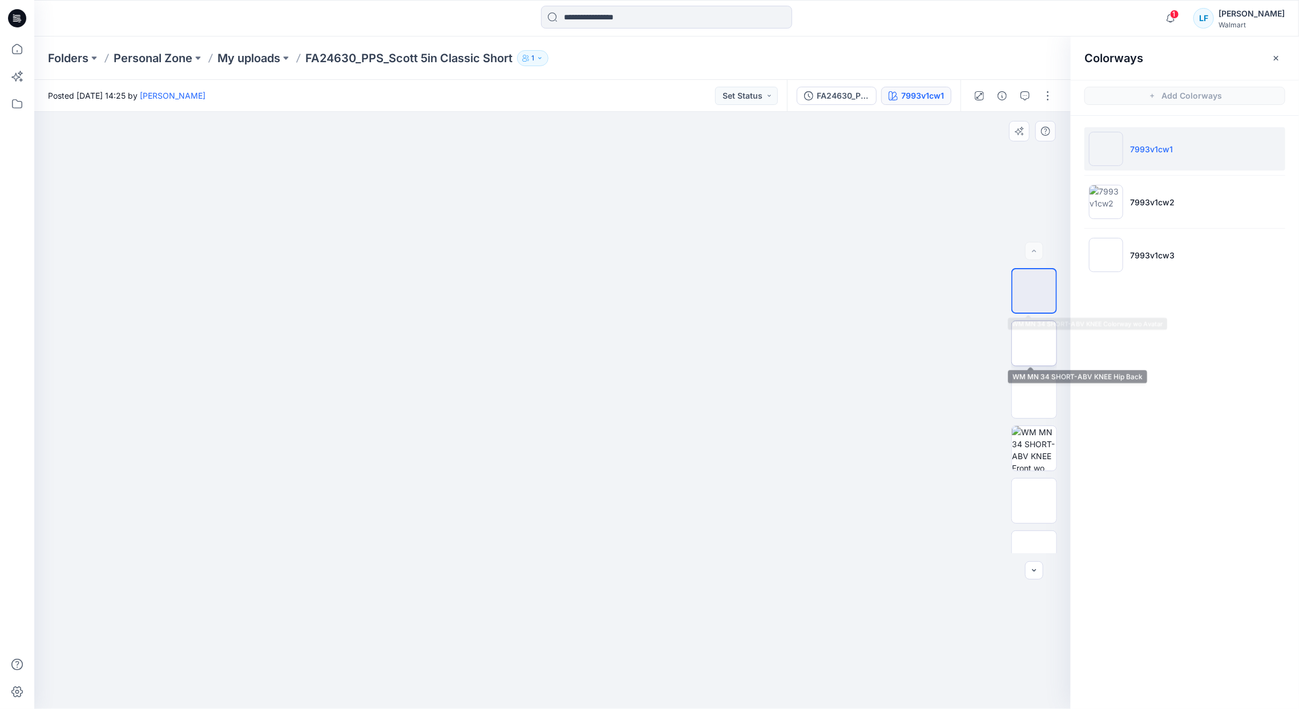
click at [1034, 344] on img at bounding box center [1034, 344] width 0 height 0
click at [1043, 98] on button "button" at bounding box center [1048, 96] width 18 height 18
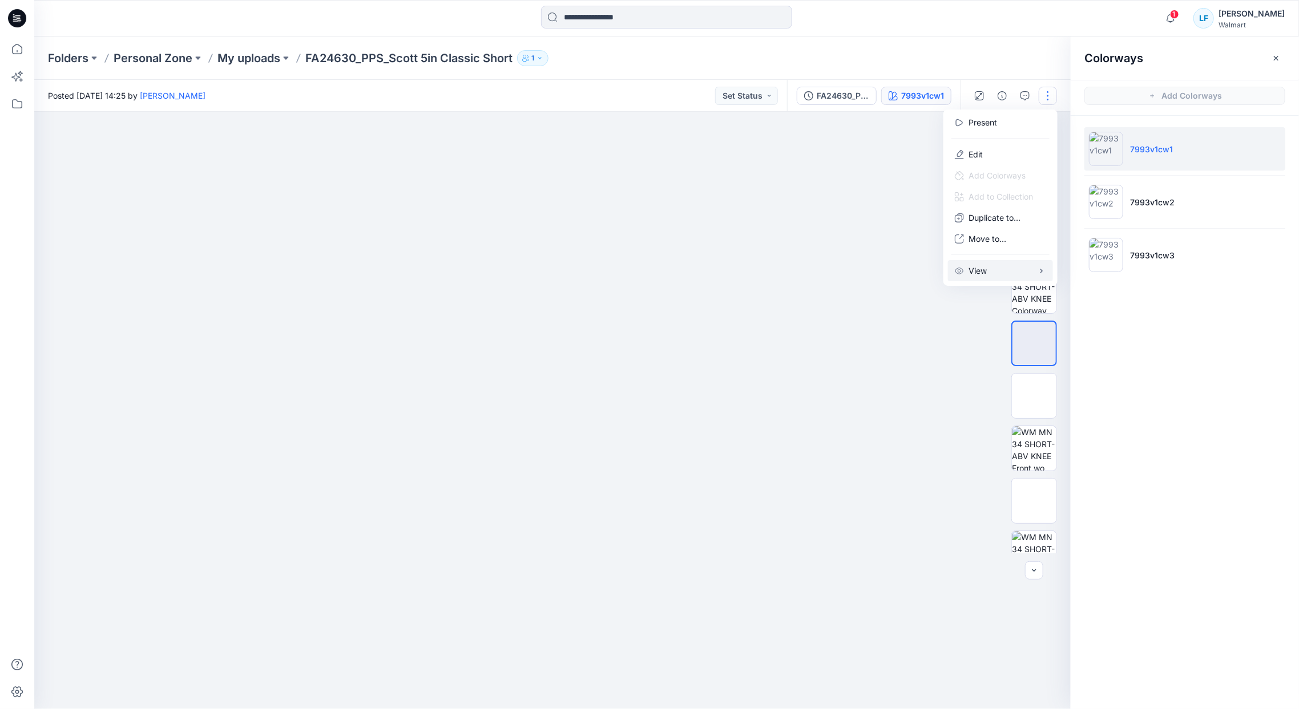
click at [988, 267] on button "View" at bounding box center [1000, 270] width 105 height 21
click at [934, 407] on div at bounding box center [552, 410] width 1036 height 597
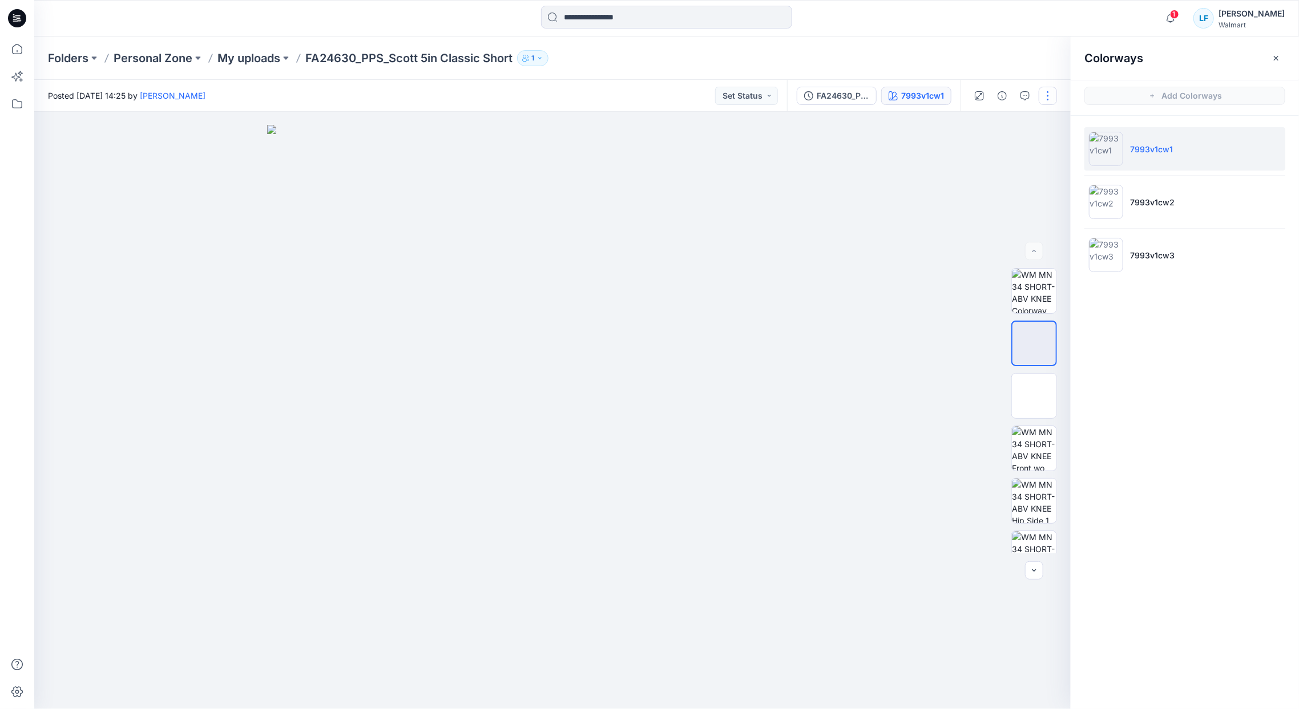
click at [1054, 97] on button "button" at bounding box center [1048, 96] width 18 height 18
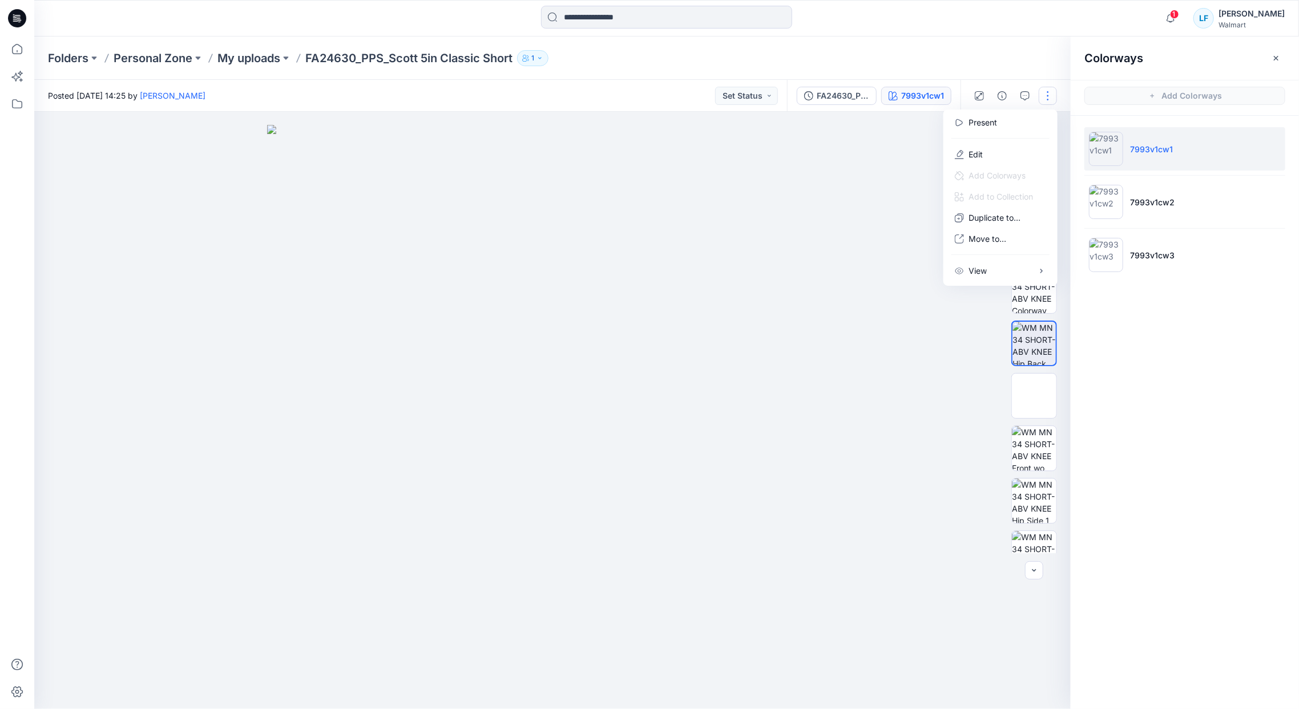
click at [867, 289] on div at bounding box center [552, 410] width 1036 height 597
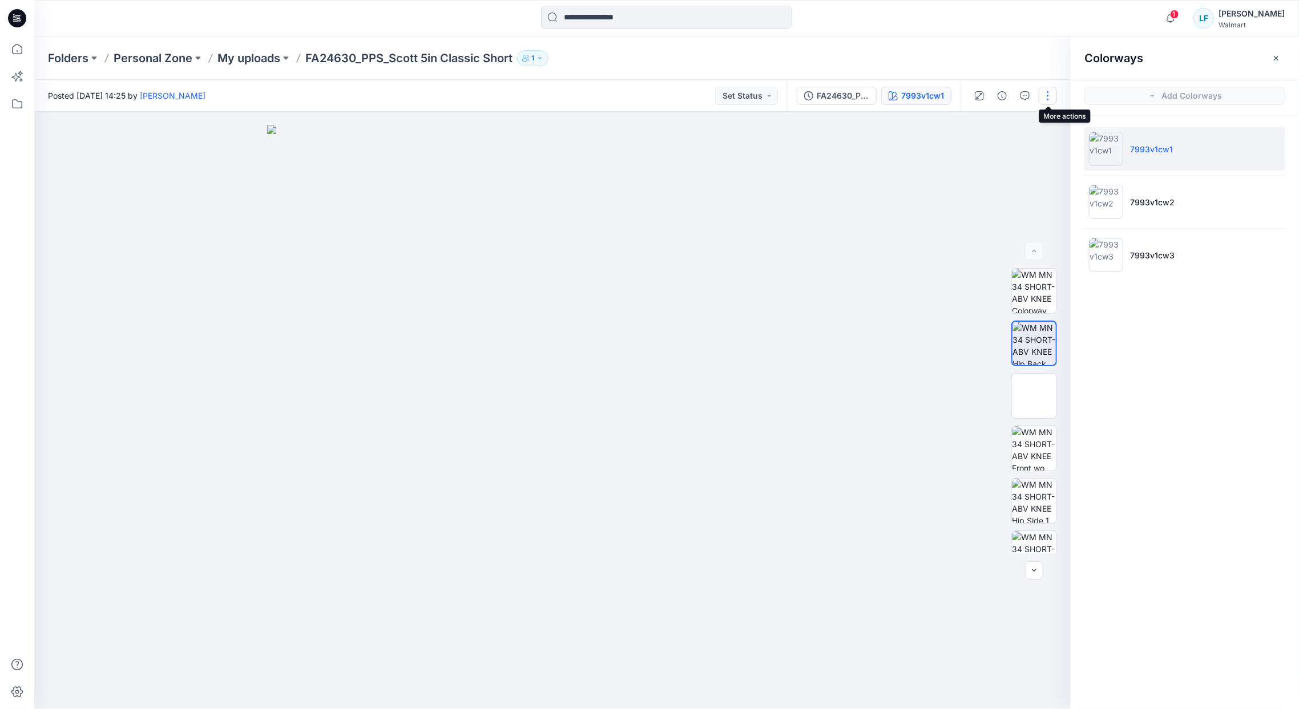
click at [1045, 95] on button "button" at bounding box center [1048, 96] width 18 height 18
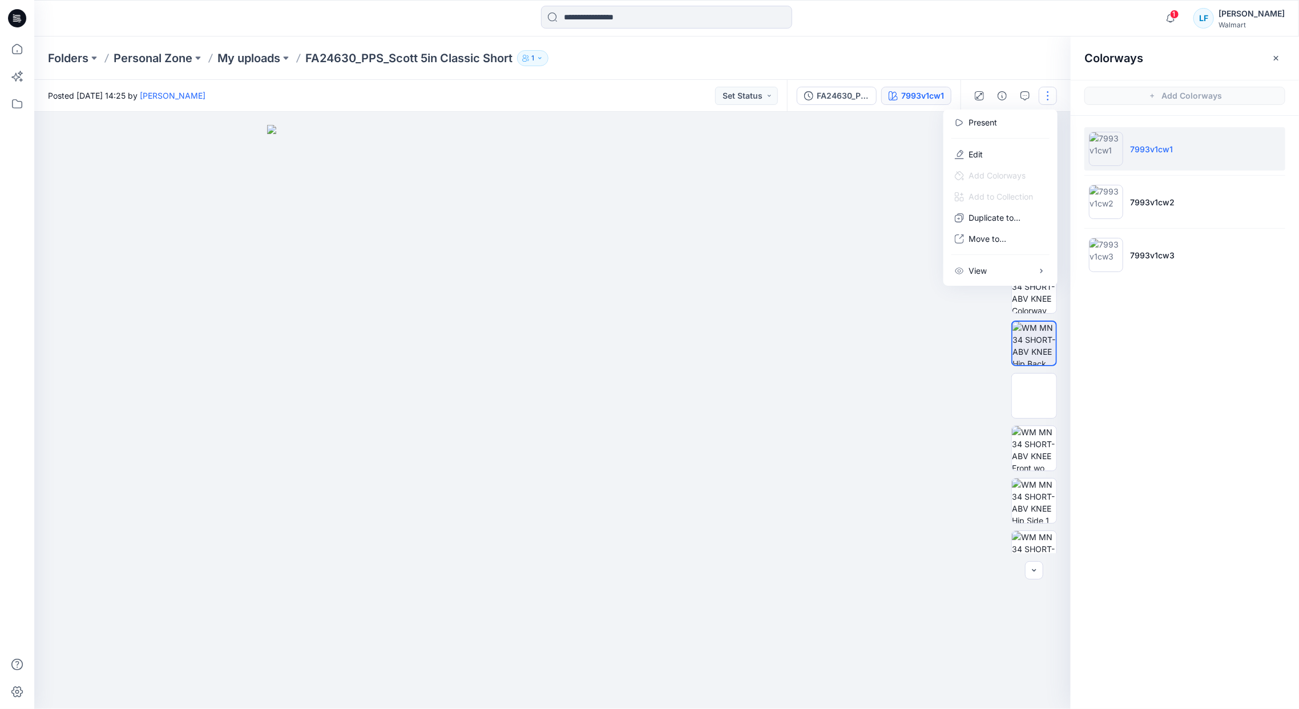
click at [897, 153] on div at bounding box center [552, 410] width 1036 height 597
click at [1021, 134] on icon "button" at bounding box center [1022, 133] width 3 height 3
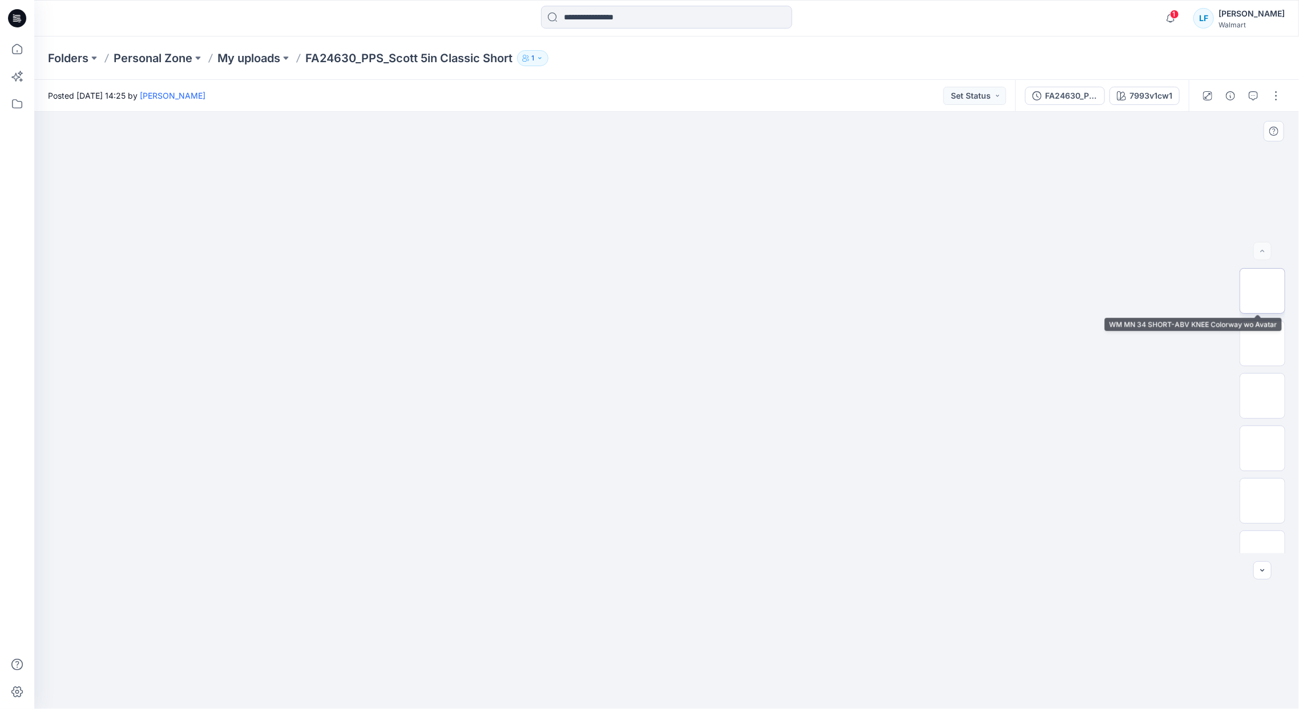
click at [1262, 291] on img at bounding box center [1262, 291] width 0 height 0
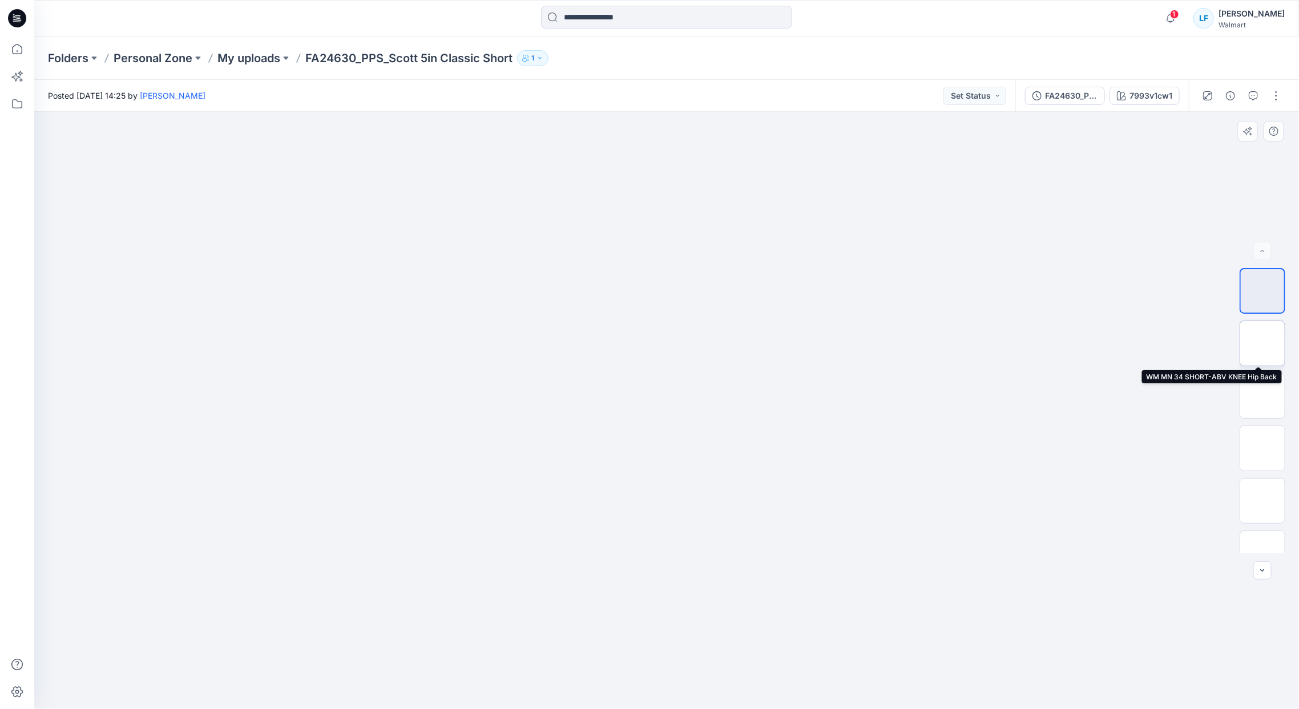
click at [1262, 344] on img at bounding box center [1262, 344] width 0 height 0
click at [1071, 227] on div at bounding box center [666, 410] width 1265 height 597
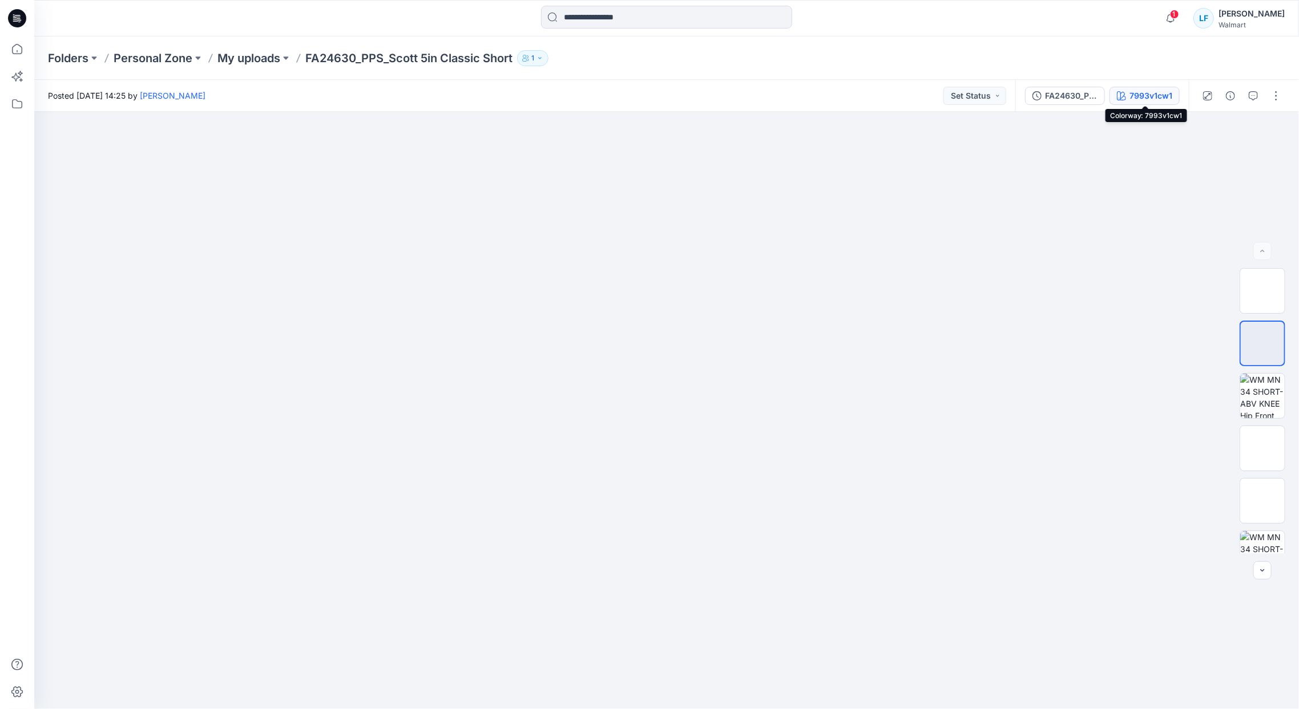
click at [1168, 93] on div "7993v1cw1" at bounding box center [1150, 96] width 43 height 13
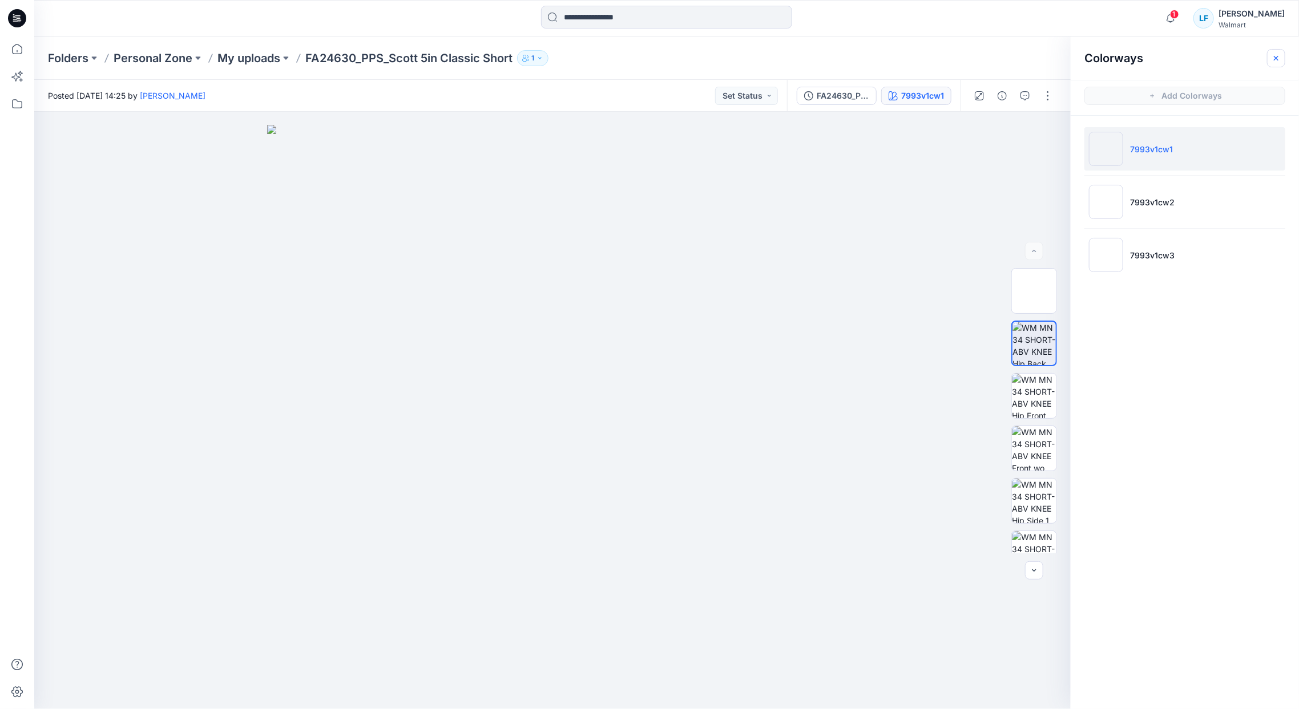
click at [1275, 56] on icon "button" at bounding box center [1276, 57] width 5 height 5
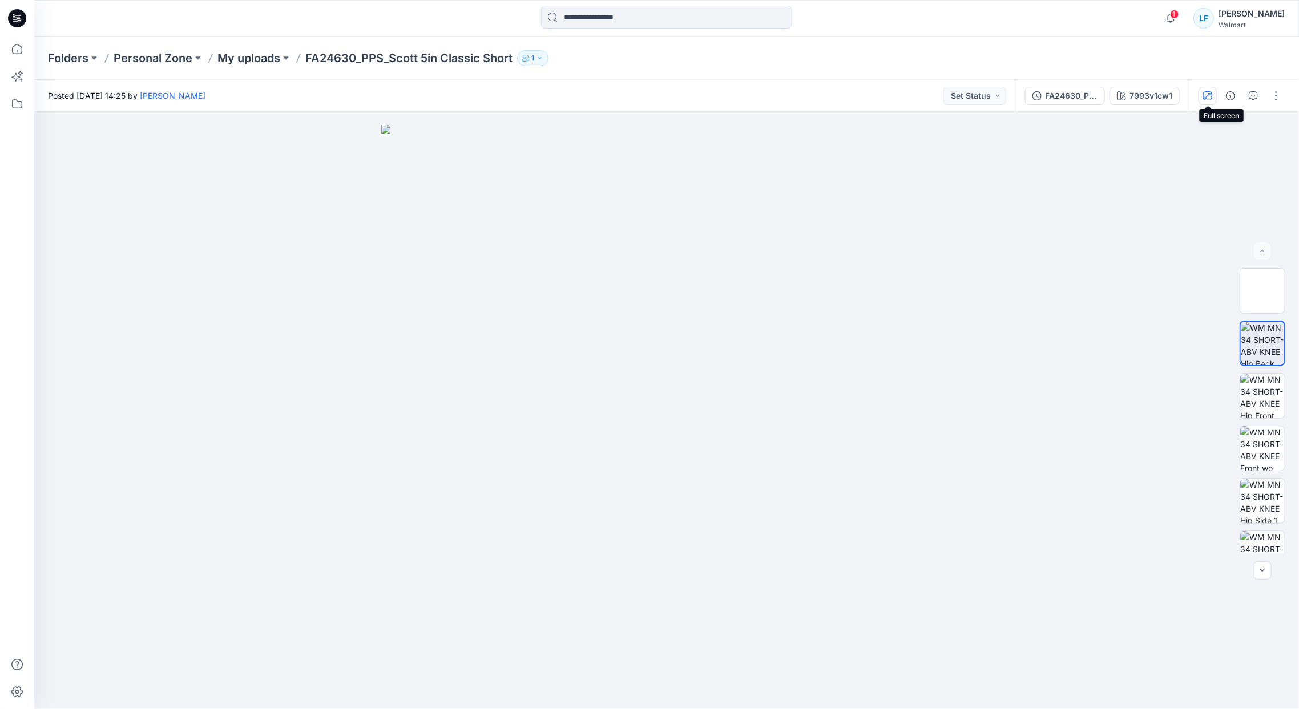
click at [1206, 96] on icon "button" at bounding box center [1208, 95] width 6 height 6
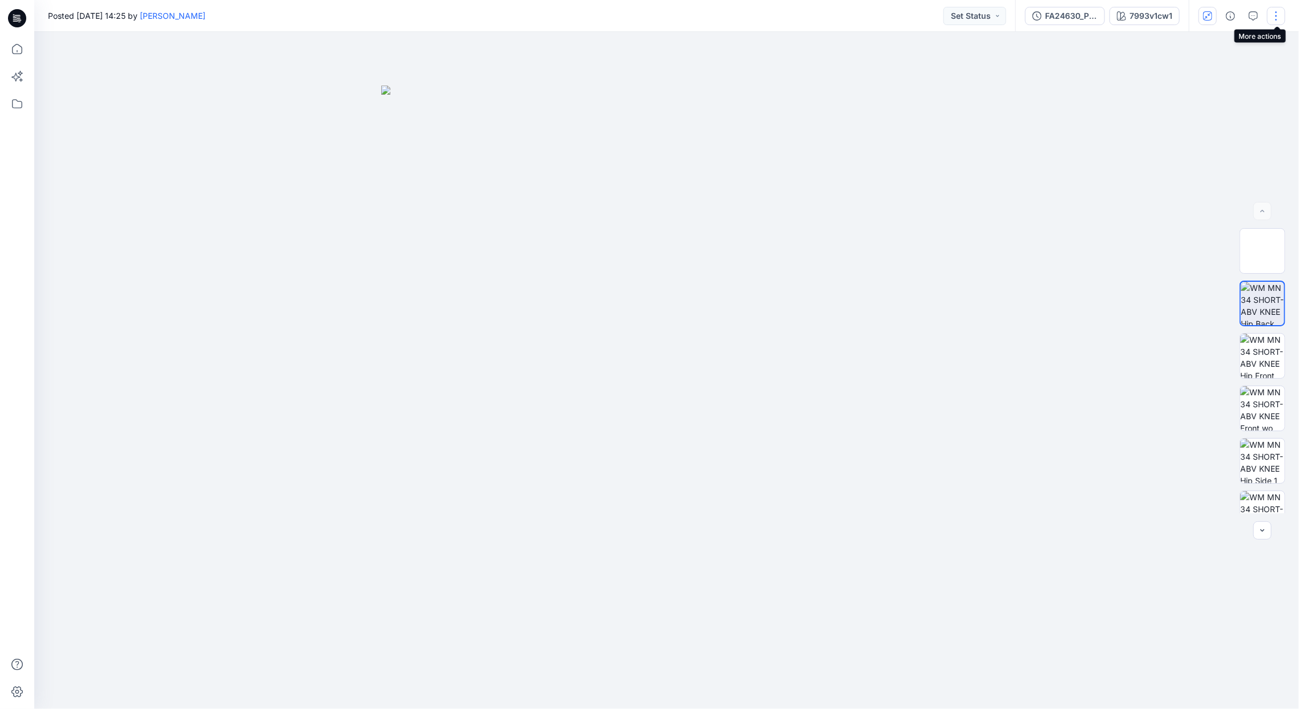
click at [1283, 15] on button "button" at bounding box center [1276, 16] width 18 height 18
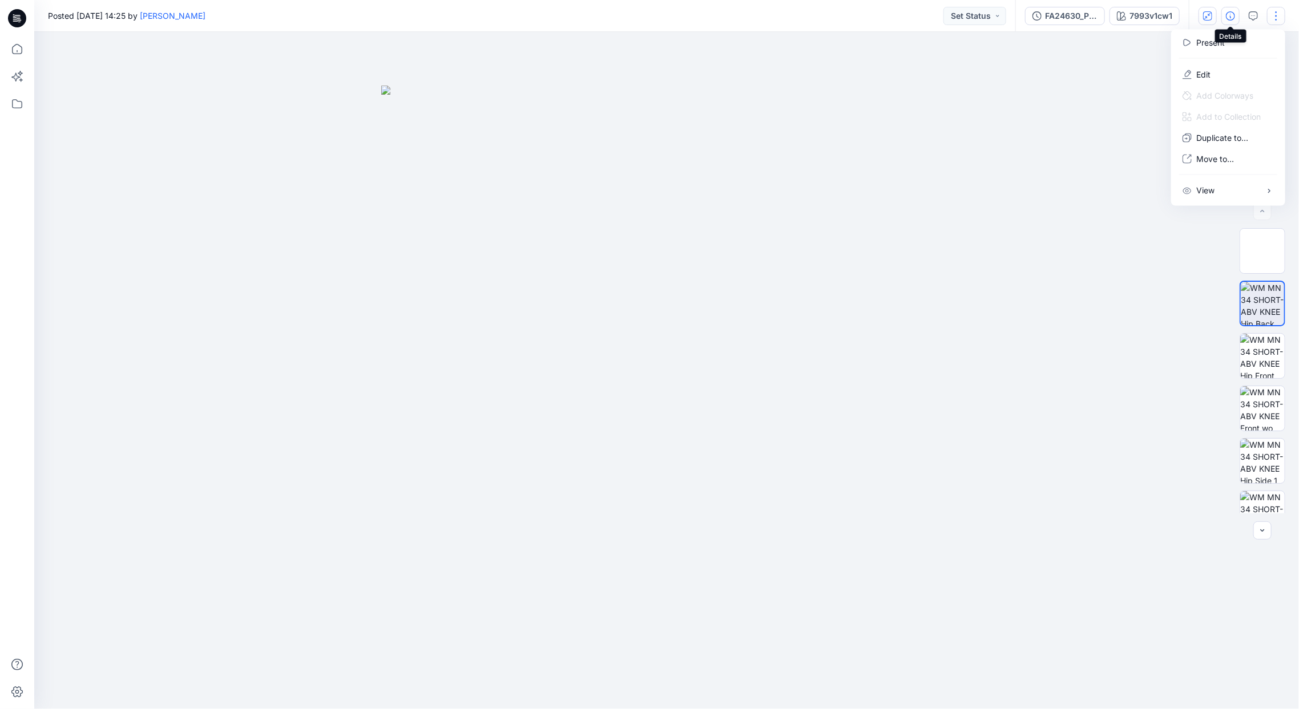
click at [1228, 13] on icon "button" at bounding box center [1230, 15] width 9 height 9
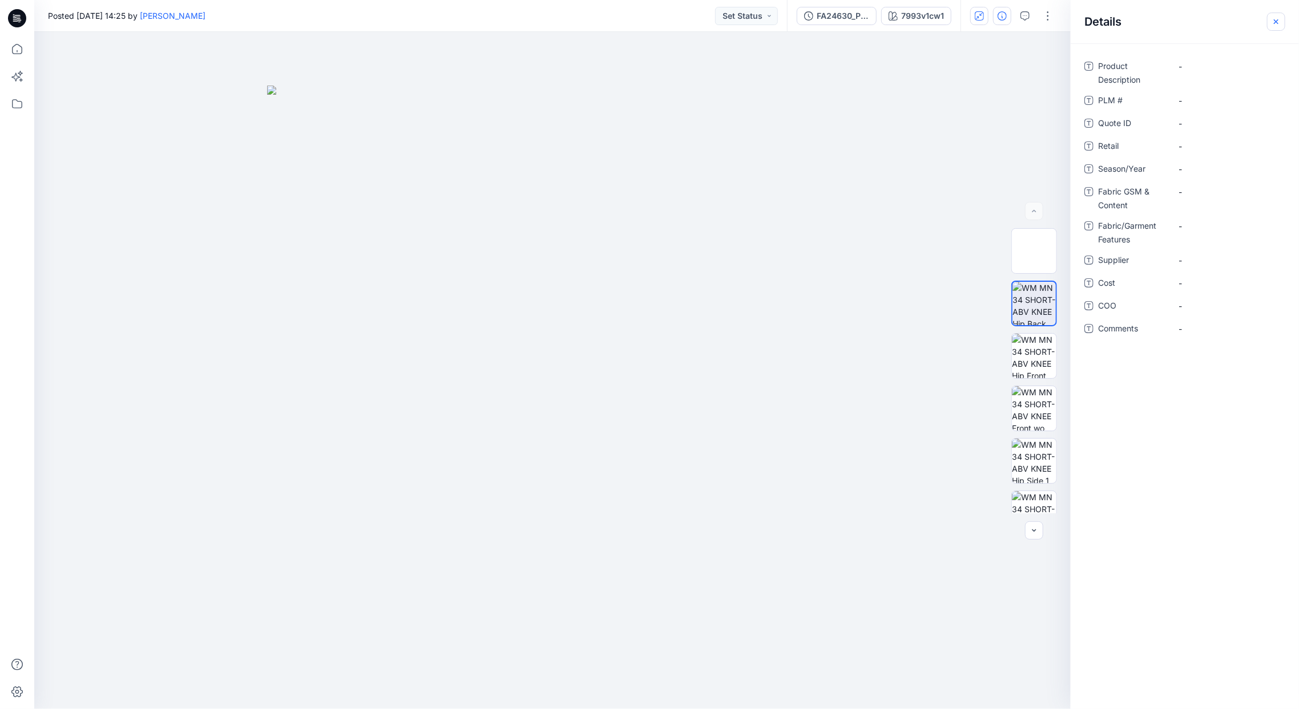
click at [1282, 19] on button "button" at bounding box center [1276, 22] width 18 height 18
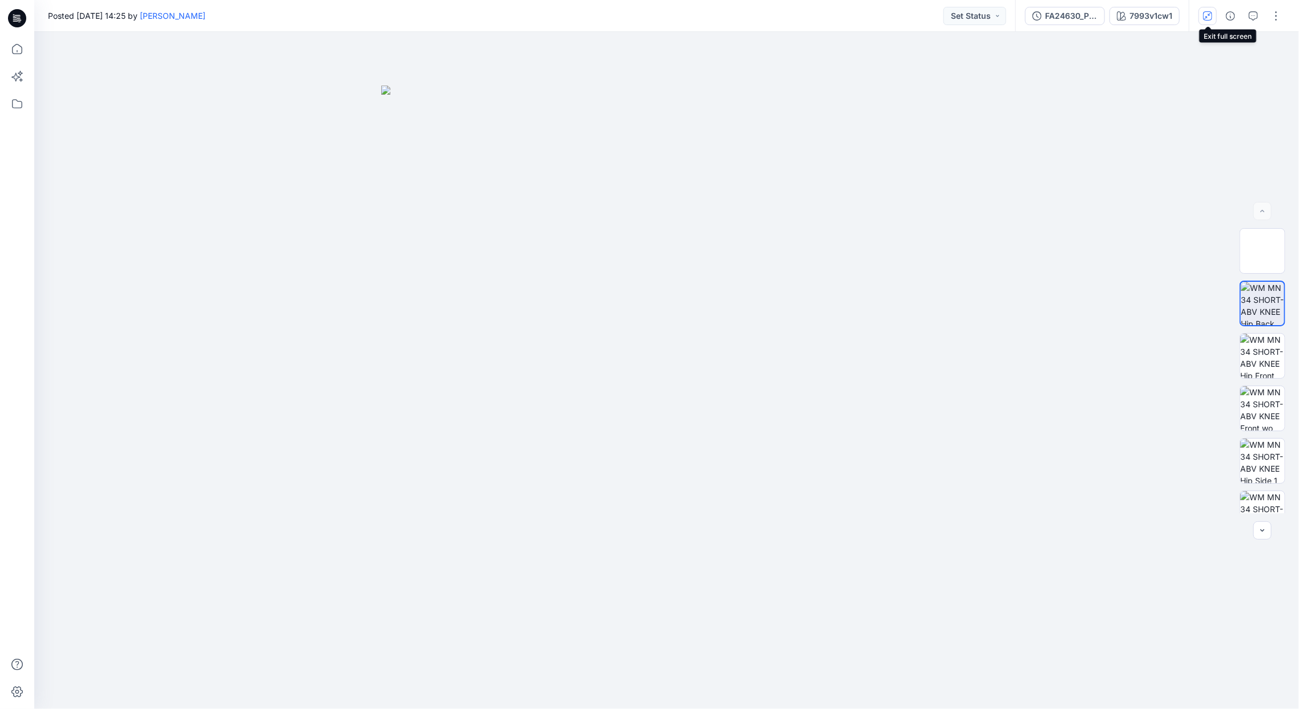
click at [1203, 18] on icon "button" at bounding box center [1207, 15] width 9 height 9
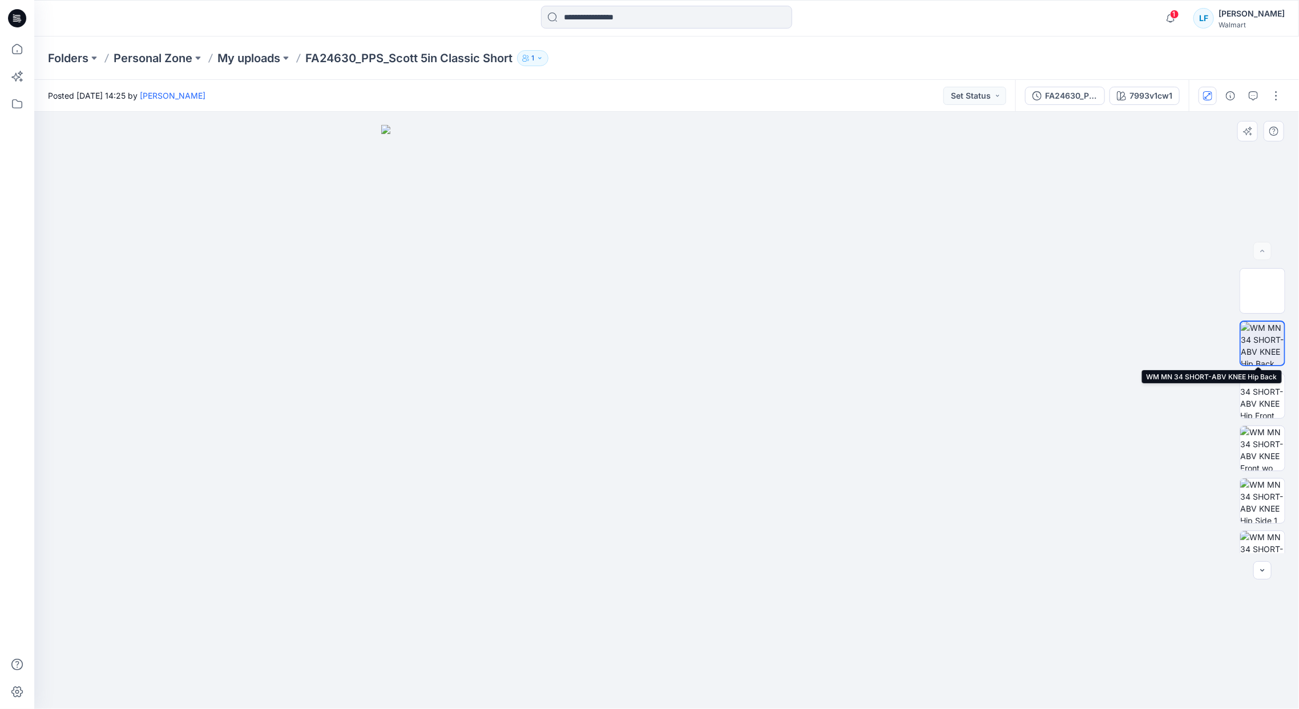
drag, startPoint x: 1274, startPoint y: 344, endPoint x: 945, endPoint y: 235, distance: 346.5
click at [945, 235] on img at bounding box center [666, 417] width 571 height 584
click at [14, 687] on icon at bounding box center [17, 692] width 25 height 25
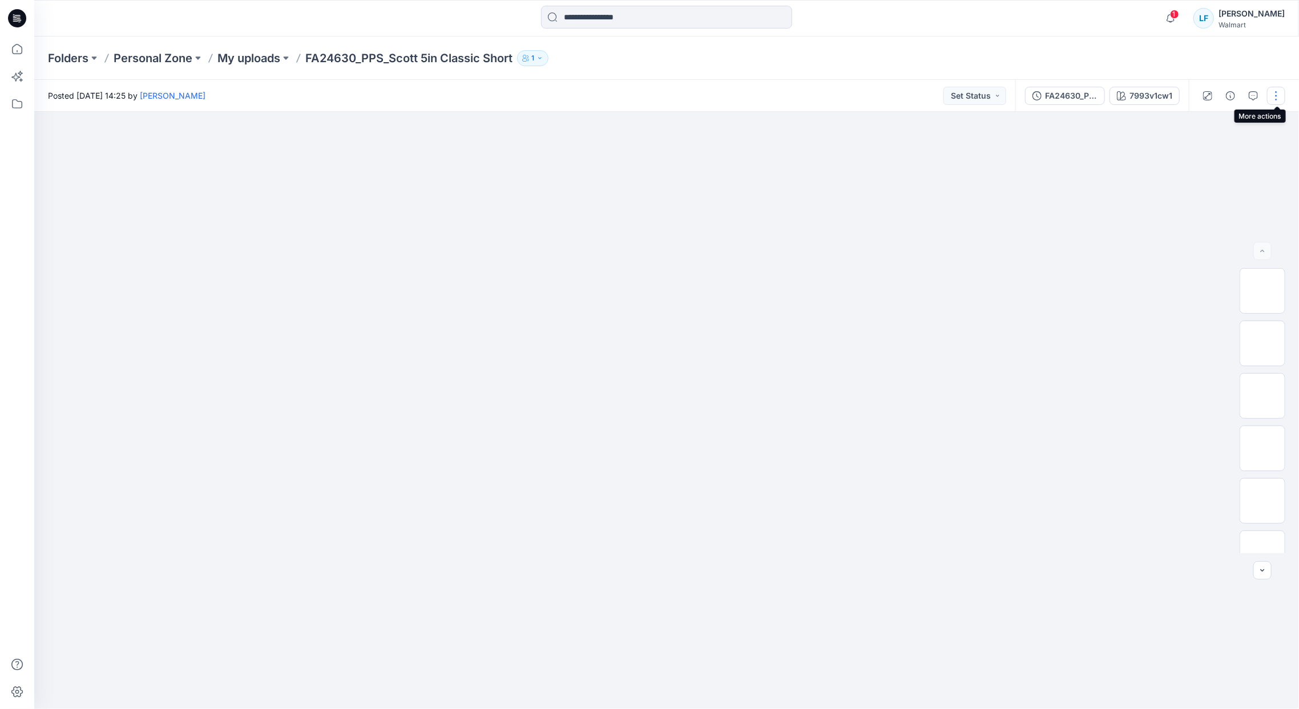
click at [1281, 98] on button "button" at bounding box center [1276, 96] width 18 height 18
click at [986, 177] on div at bounding box center [666, 410] width 1265 height 597
click at [1226, 98] on icon "button" at bounding box center [1230, 95] width 9 height 9
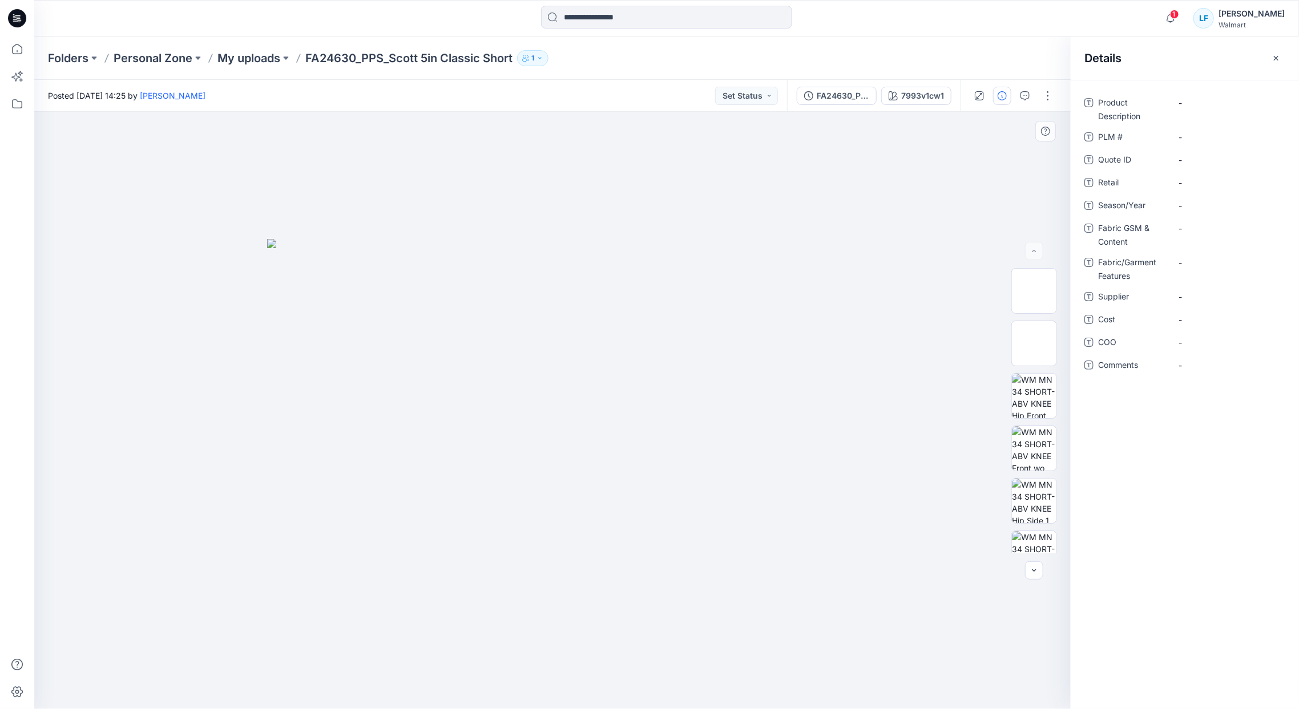
click at [910, 188] on div at bounding box center [552, 410] width 1036 height 597
click at [1282, 56] on button "button" at bounding box center [1276, 58] width 18 height 18
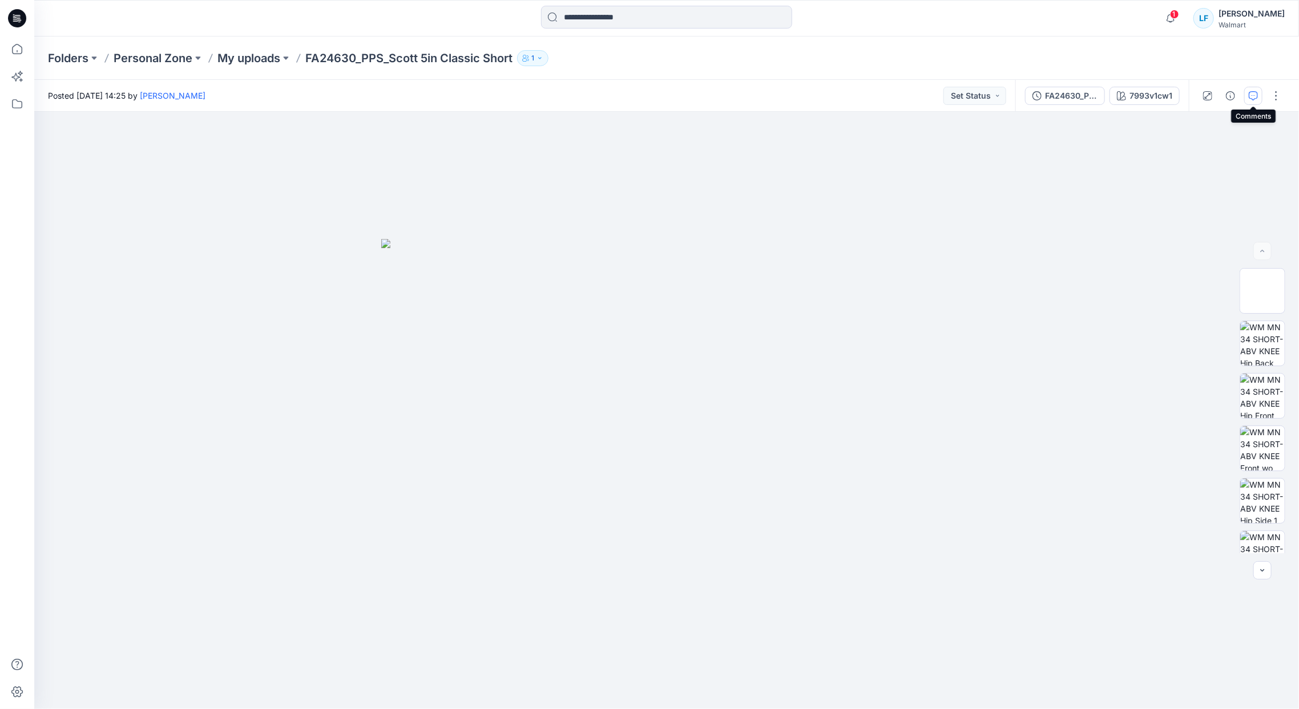
click at [1254, 95] on icon "button" at bounding box center [1253, 95] width 9 height 9
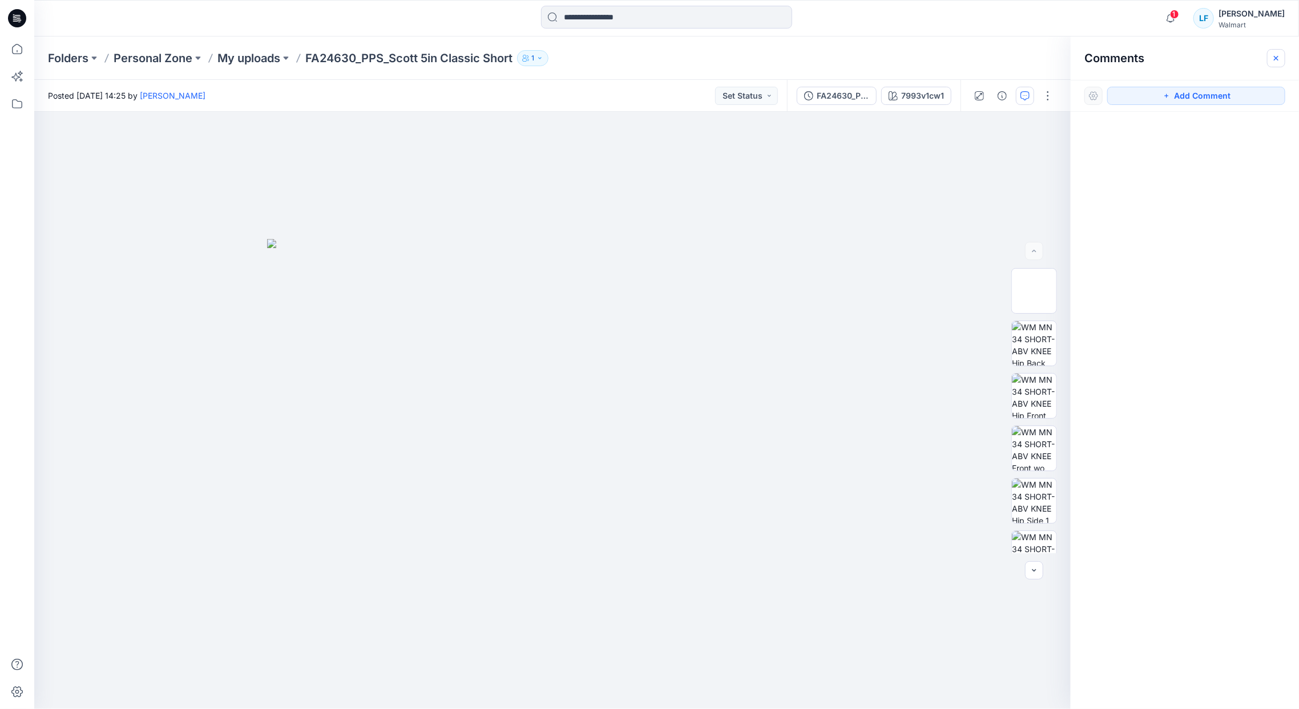
click at [1274, 61] on icon "button" at bounding box center [1275, 58] width 9 height 9
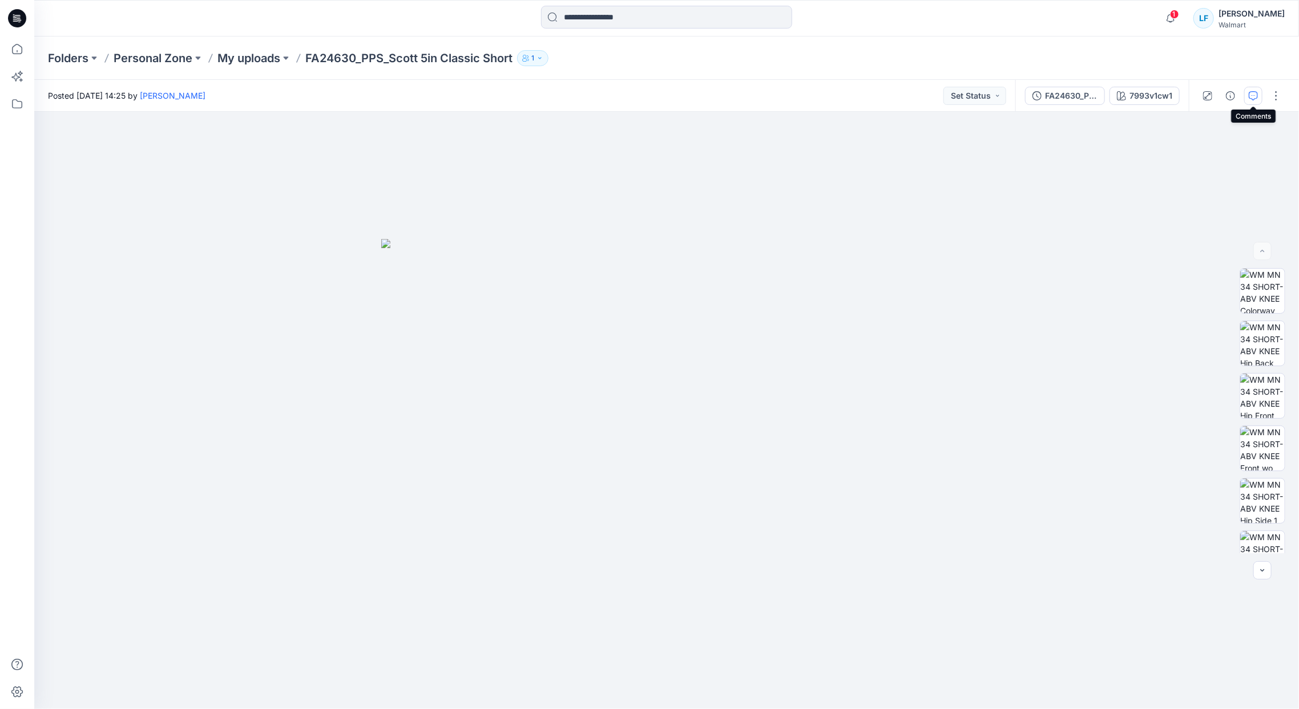
click at [1259, 94] on button "button" at bounding box center [1253, 96] width 18 height 18
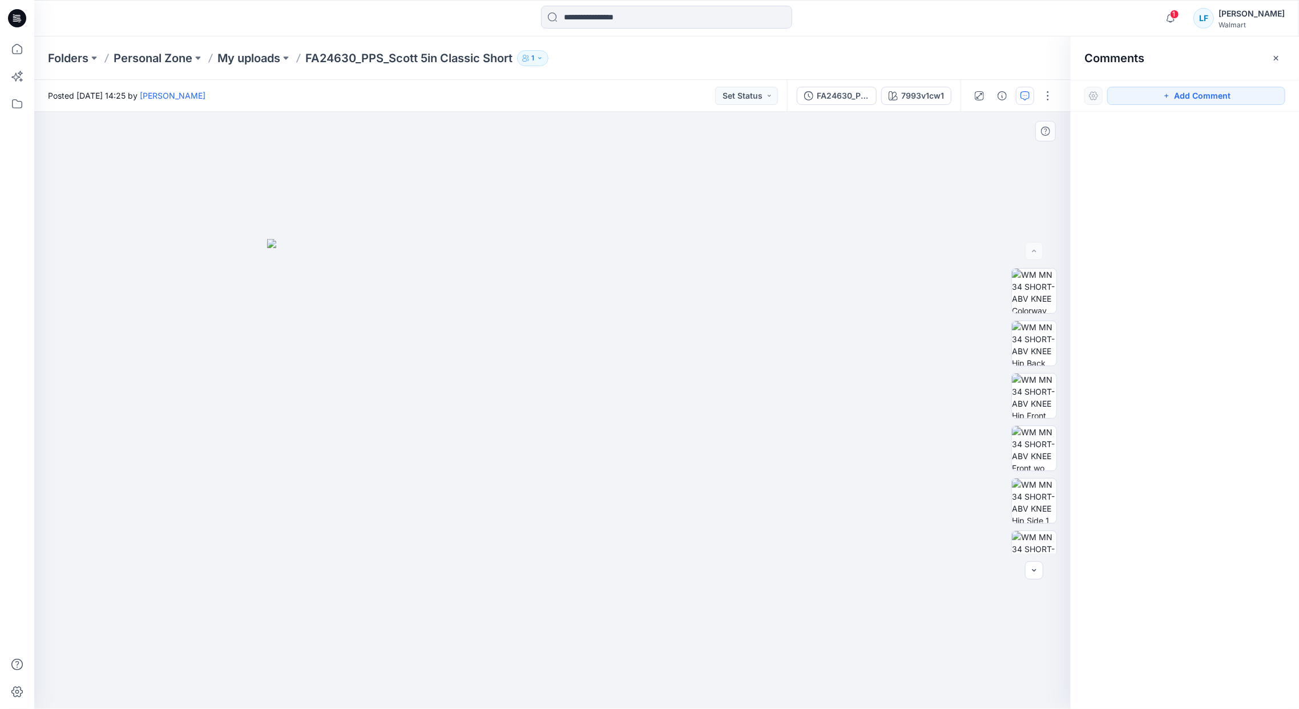
click at [628, 335] on img at bounding box center [552, 474] width 571 height 470
click at [1198, 100] on button "Add Comment" at bounding box center [1196, 96] width 178 height 18
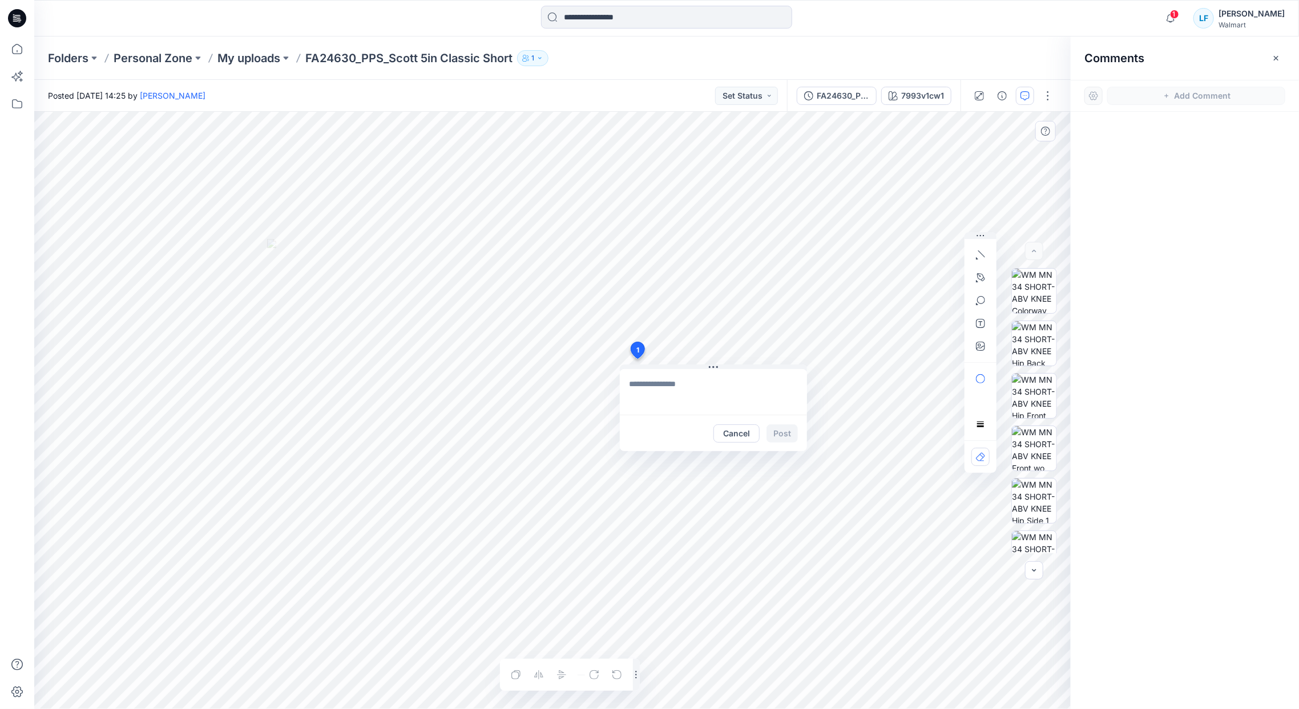
click at [637, 360] on div "1 Cancel Post Layer 1" at bounding box center [552, 410] width 1036 height 597
type textarea "*"
click at [744, 439] on button "Cancel" at bounding box center [736, 434] width 46 height 18
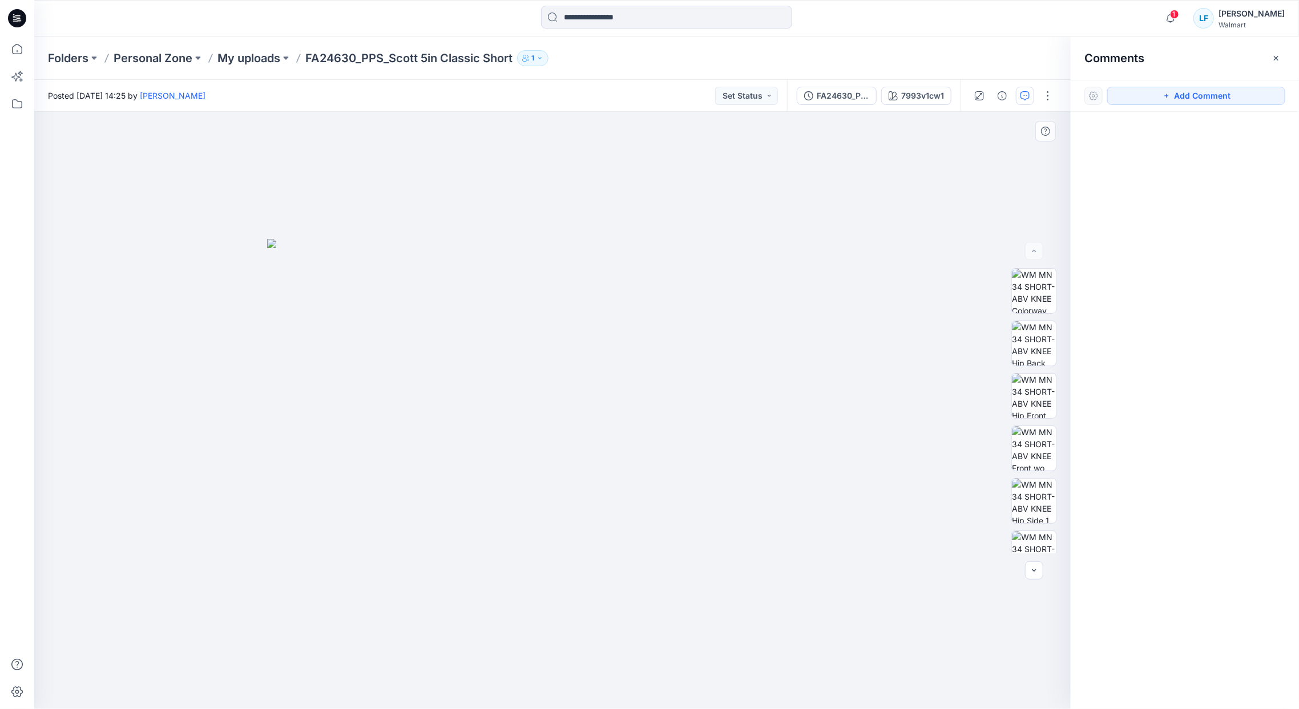
click at [1094, 94] on div at bounding box center [1093, 96] width 18 height 18
click at [1276, 61] on icon "button" at bounding box center [1275, 58] width 9 height 9
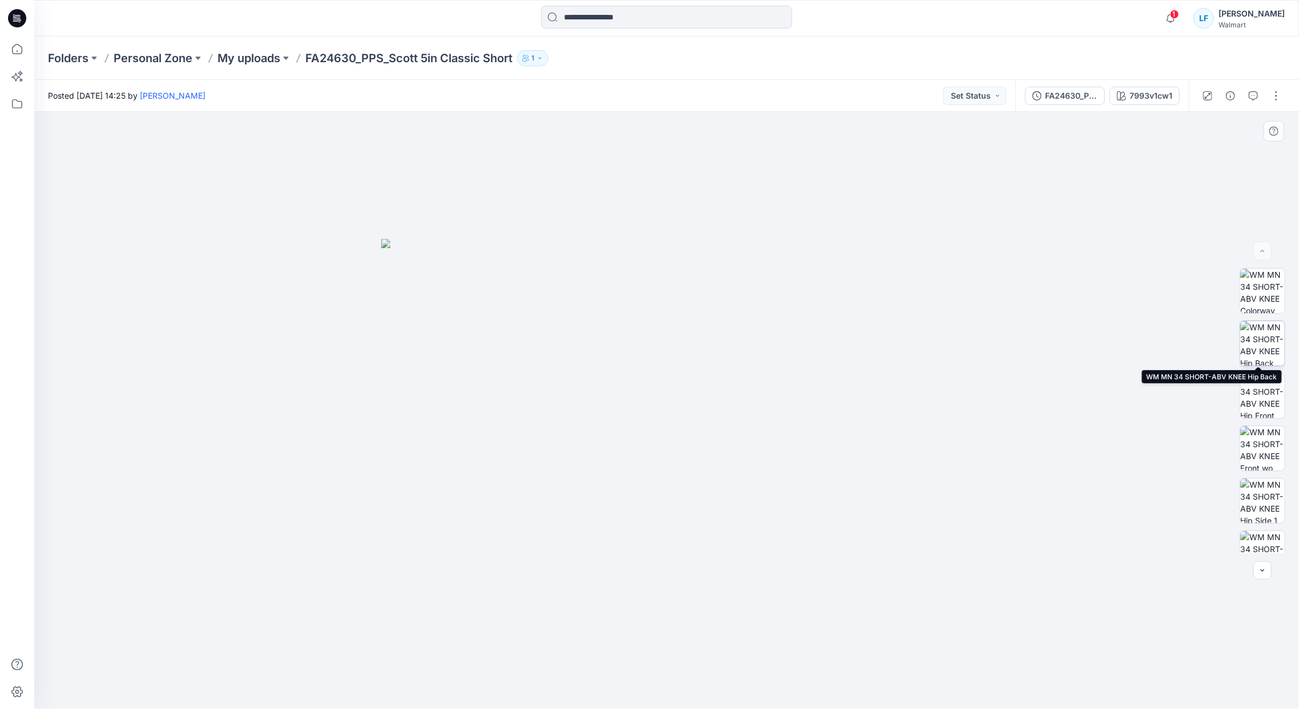
click at [1258, 347] on img at bounding box center [1262, 343] width 45 height 45
